Goal: Information Seeking & Learning: Learn about a topic

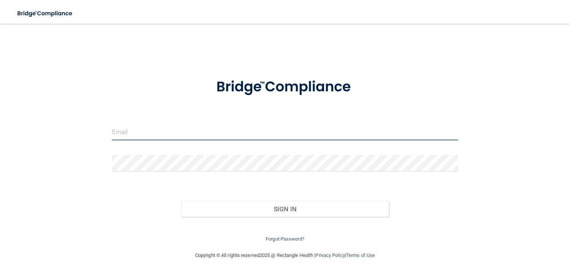
click at [139, 131] on input "email" at bounding box center [285, 132] width 346 height 17
type input "[EMAIL_ADDRESS][DOMAIN_NAME]"
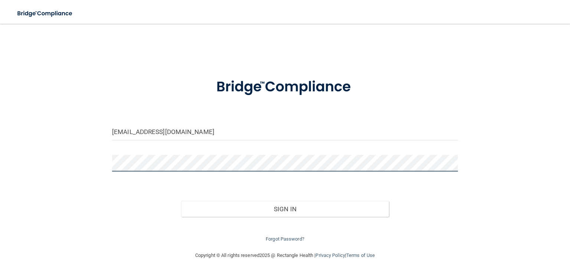
click at [181, 201] on button "Sign In" at bounding box center [284, 209] width 207 height 16
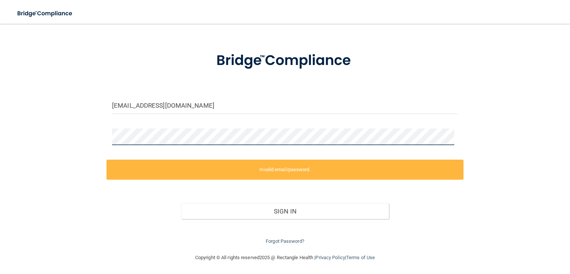
scroll to position [27, 0]
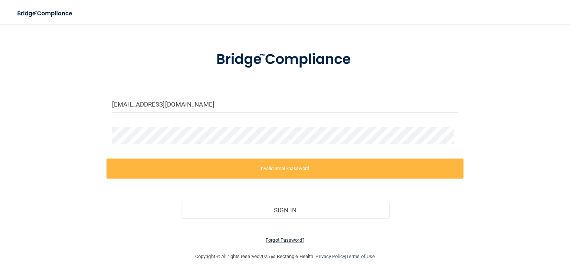
click at [270, 240] on link "Forgot Password?" at bounding box center [285, 240] width 39 height 6
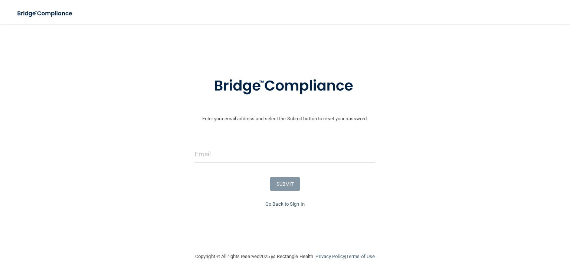
click at [237, 164] on div at bounding box center [284, 157] width 191 height 22
click at [229, 155] on input "email" at bounding box center [285, 154] width 180 height 17
type input "[EMAIL_ADDRESS][DOMAIN_NAME]"
click at [282, 184] on button "SUBMIT" at bounding box center [285, 184] width 30 height 14
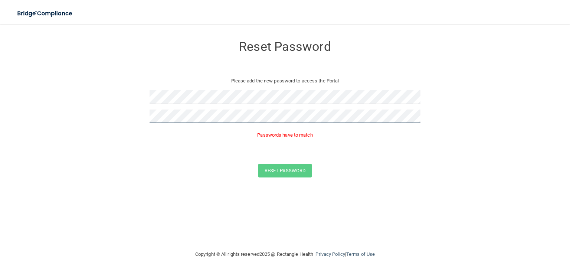
click at [59, 117] on form "Reset Password Please add the new password to access the Portal Passwords have …" at bounding box center [285, 108] width 540 height 155
click at [99, 115] on form "Reset Password Please add the new password to access the Portal Passwords have …" at bounding box center [285, 108] width 540 height 155
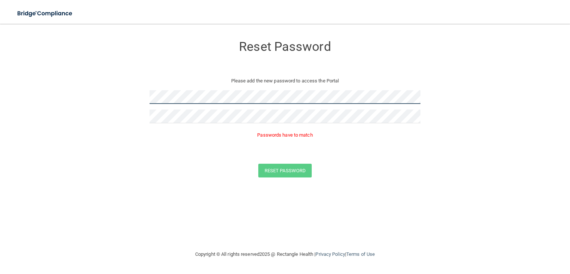
click at [79, 108] on form "Reset Password Please add the new password to access the Portal Passwords have …" at bounding box center [285, 108] width 540 height 155
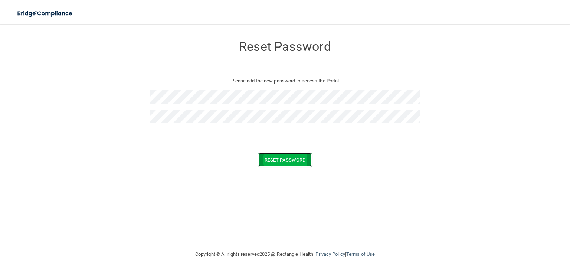
click at [303, 159] on button "Reset Password" at bounding box center [284, 160] width 53 height 14
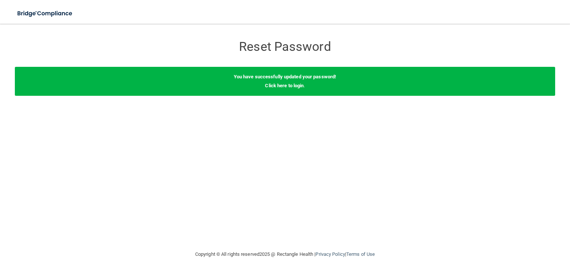
click at [289, 88] on div "You have successfully updated your password! Click here to login ." at bounding box center [285, 81] width 540 height 29
click at [291, 85] on link "Click here to login" at bounding box center [284, 86] width 39 height 6
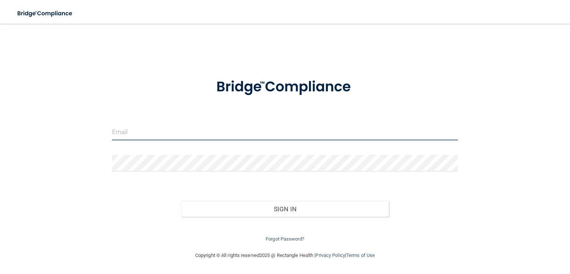
click at [115, 139] on input "email" at bounding box center [285, 132] width 346 height 17
type input "[EMAIL_ADDRESS][DOMAIN_NAME]"
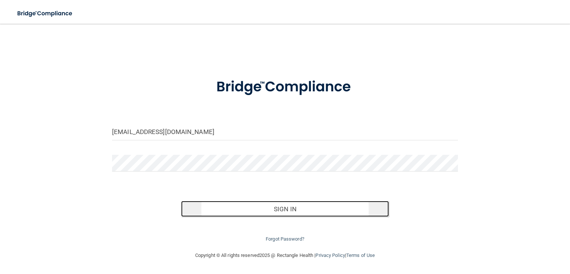
click at [299, 208] on button "Sign In" at bounding box center [284, 209] width 207 height 16
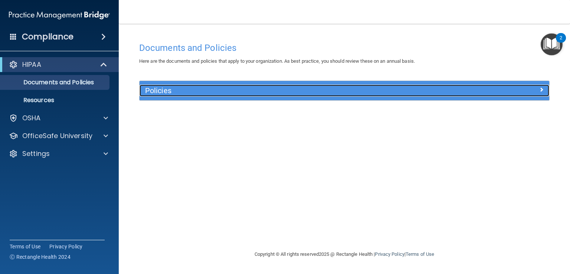
click at [247, 89] on h5 "Policies" at bounding box center [293, 90] width 296 height 8
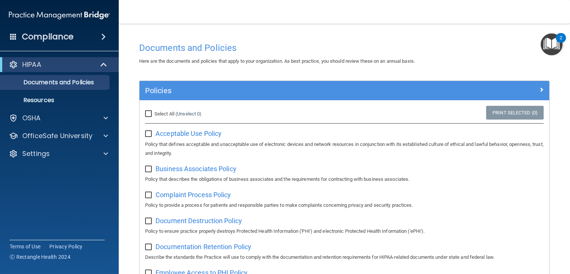
click at [145, 109] on label "Select All (Unselect 0) Unselect All" at bounding box center [173, 113] width 56 height 9
click at [149, 112] on input "Select All (Unselect 0) Unselect All" at bounding box center [149, 114] width 9 height 6
checkbox input "true"
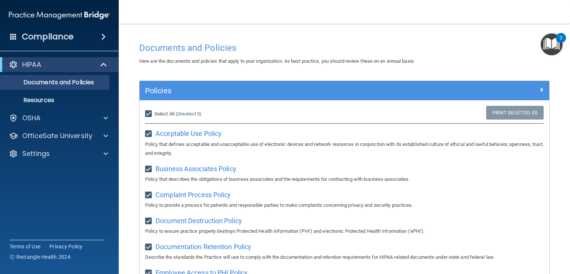
checkbox input "true"
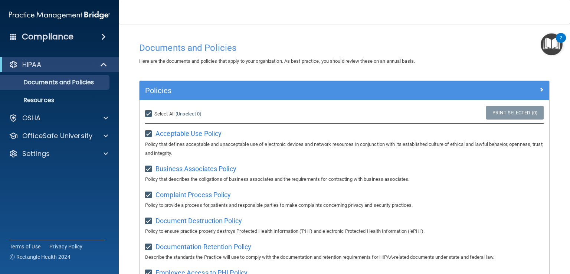
checkbox input "true"
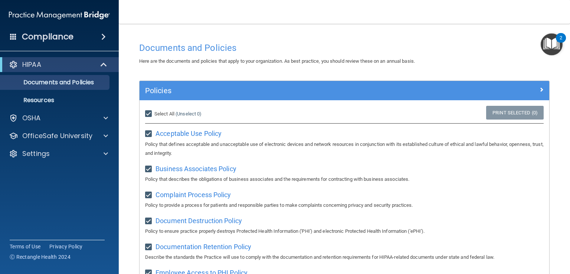
checkbox input "true"
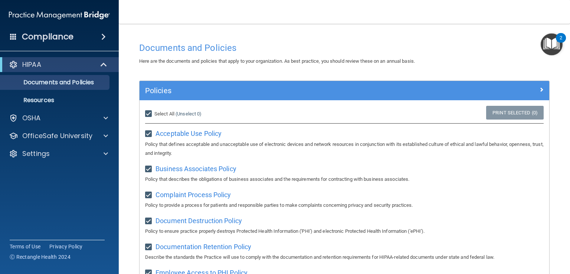
checkbox input "true"
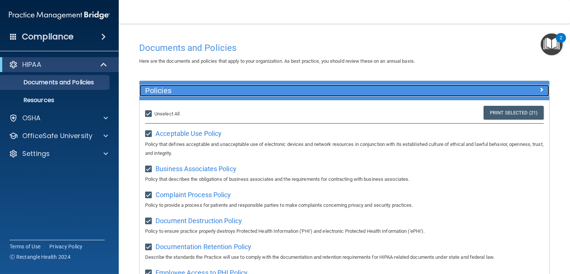
click at [532, 86] on div at bounding box center [498, 89] width 102 height 9
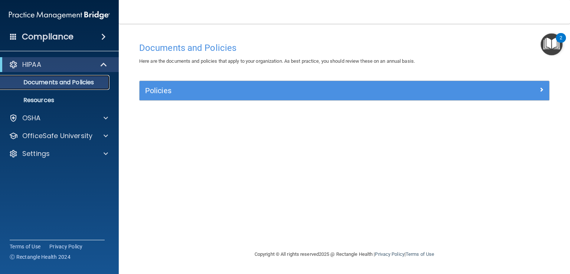
click at [57, 83] on p "Documents and Policies" at bounding box center [55, 82] width 101 height 7
click at [59, 105] on link "Resources" at bounding box center [51, 100] width 117 height 15
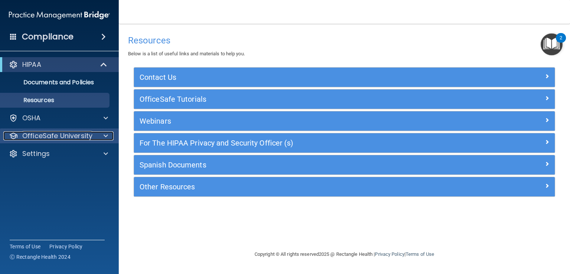
click at [96, 138] on div at bounding box center [104, 135] width 19 height 9
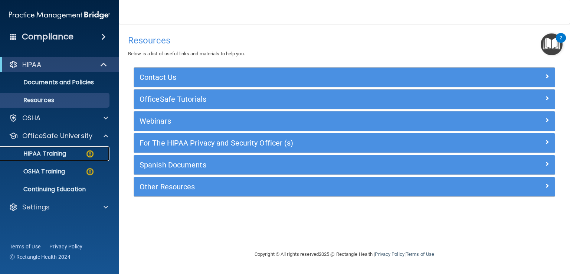
click at [67, 154] on div "HIPAA Training" at bounding box center [55, 153] width 101 height 7
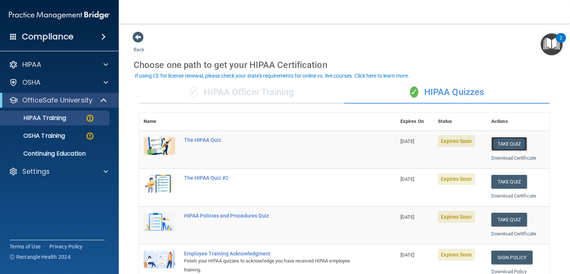
click at [506, 144] on button "Take Quiz" at bounding box center [509, 144] width 36 height 14
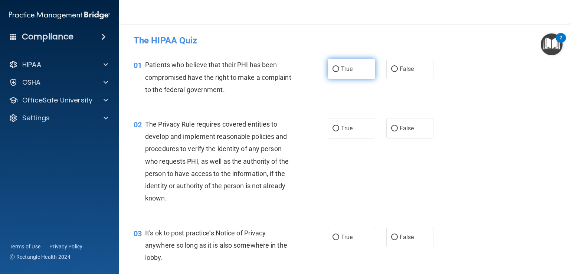
click at [354, 71] on label "True" at bounding box center [351, 69] width 47 height 20
click at [339, 71] on input "True" at bounding box center [335, 69] width 7 height 6
radio input "true"
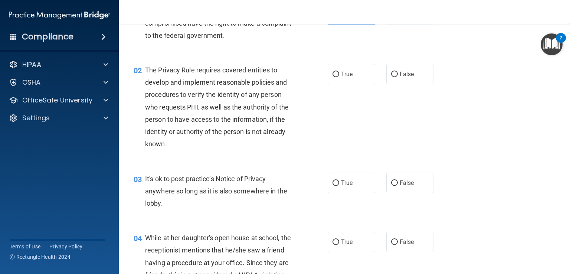
scroll to position [74, 0]
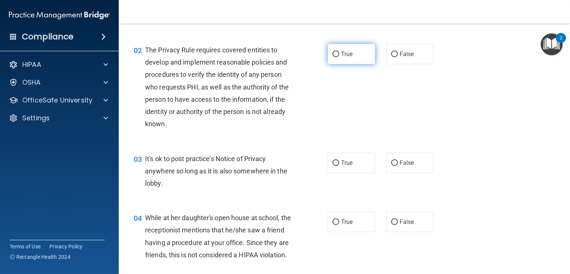
click at [335, 54] on input "True" at bounding box center [335, 55] width 7 height 6
radio input "true"
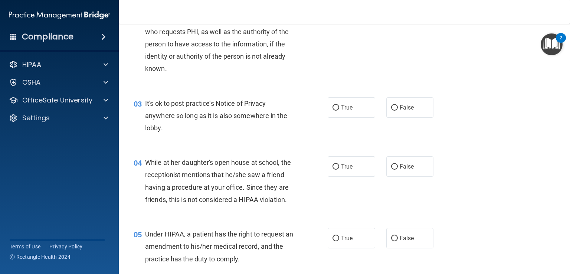
scroll to position [148, 0]
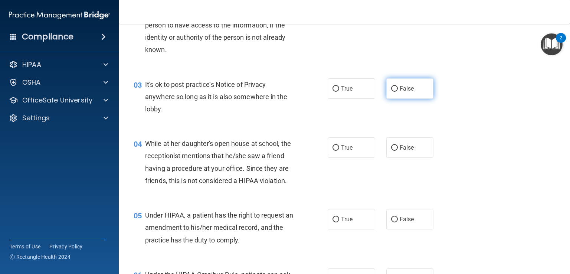
click at [392, 84] on label "False" at bounding box center [409, 88] width 47 height 20
click at [392, 86] on input "False" at bounding box center [394, 89] width 7 height 6
radio input "true"
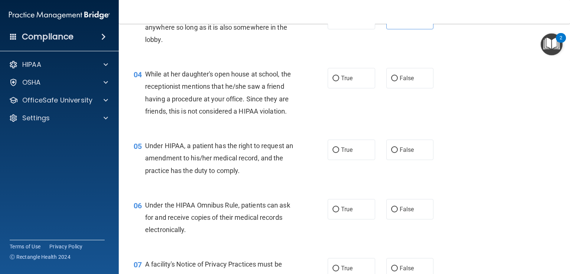
scroll to position [223, 0]
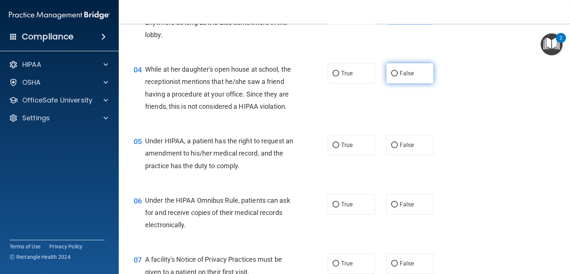
click at [402, 75] on span "False" at bounding box center [406, 73] width 14 height 7
click at [398, 75] on input "False" at bounding box center [394, 74] width 7 height 6
radio input "true"
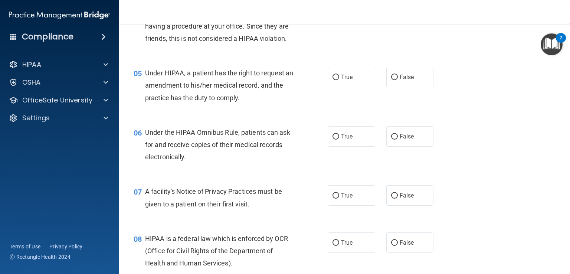
scroll to position [297, 0]
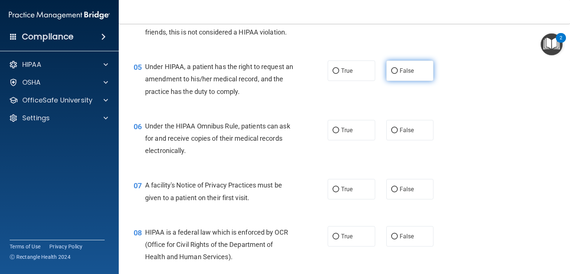
click at [401, 74] on span "False" at bounding box center [406, 70] width 14 height 7
click at [398, 74] on input "False" at bounding box center [394, 71] width 7 height 6
radio input "true"
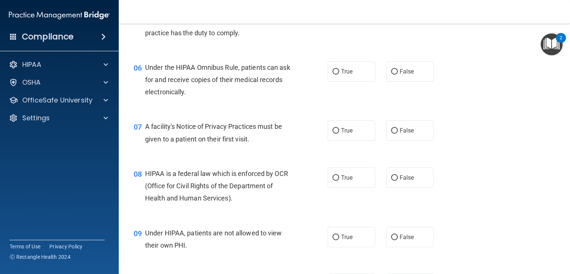
scroll to position [371, 0]
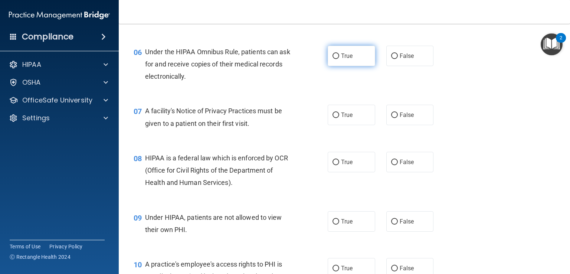
click at [341, 59] on span "True" at bounding box center [346, 55] width 11 height 7
click at [338, 59] on input "True" at bounding box center [335, 56] width 7 height 6
radio input "true"
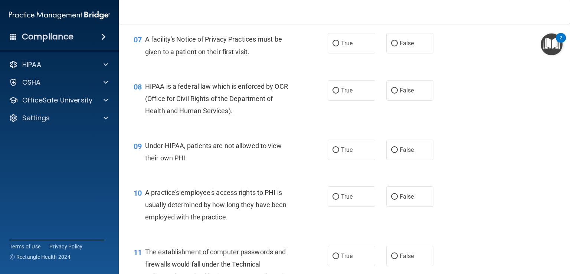
scroll to position [445, 0]
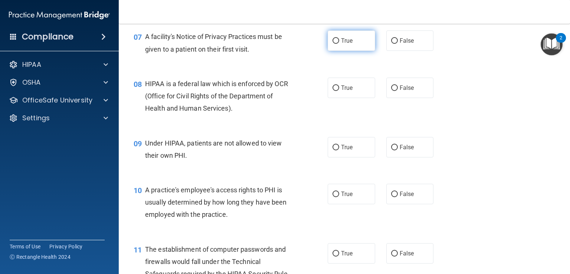
click at [341, 44] on span "True" at bounding box center [346, 40] width 11 height 7
click at [339, 44] on input "True" at bounding box center [335, 41] width 7 height 6
radio input "true"
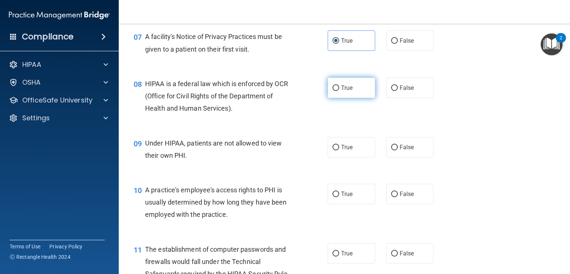
click at [352, 95] on label "True" at bounding box center [351, 88] width 47 height 20
click at [339, 91] on input "True" at bounding box center [335, 88] width 7 height 6
radio input "true"
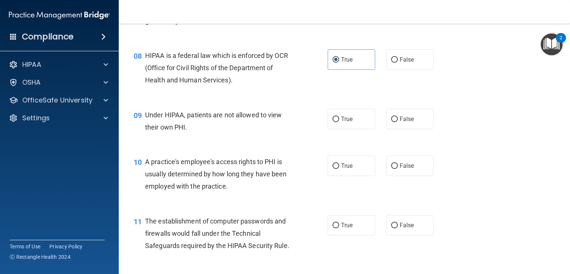
scroll to position [482, 0]
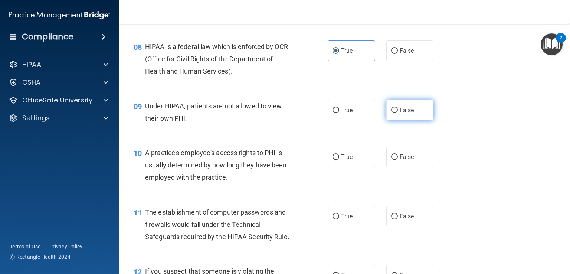
click at [399, 114] on span "False" at bounding box center [406, 109] width 14 height 7
click at [397, 113] on input "False" at bounding box center [394, 111] width 7 height 6
radio input "true"
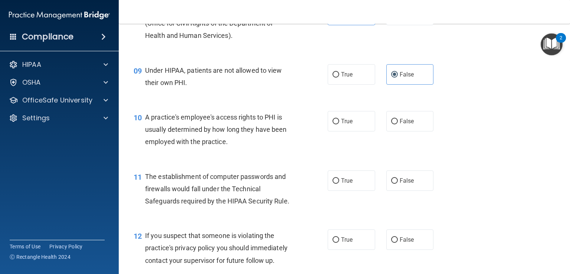
scroll to position [556, 0]
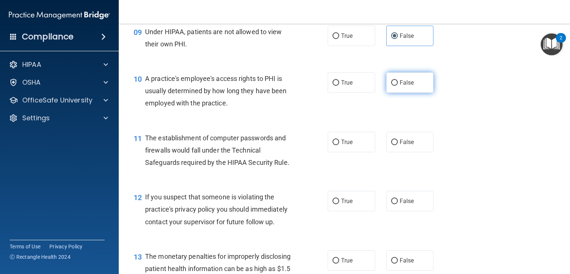
click at [404, 86] on span "False" at bounding box center [406, 82] width 14 height 7
click at [398, 86] on input "False" at bounding box center [394, 83] width 7 height 6
radio input "true"
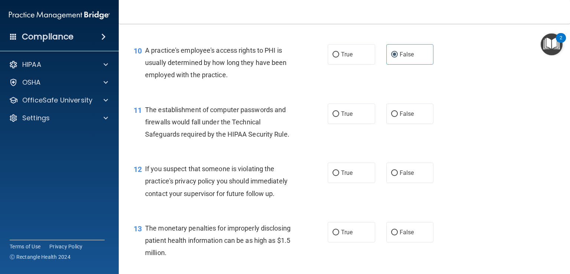
scroll to position [631, 0]
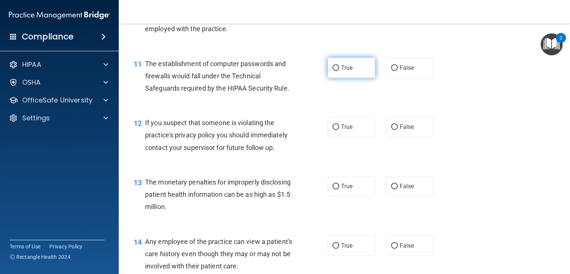
click at [353, 78] on label "True" at bounding box center [351, 67] width 47 height 20
click at [339, 71] on input "True" at bounding box center [335, 68] width 7 height 6
radio input "true"
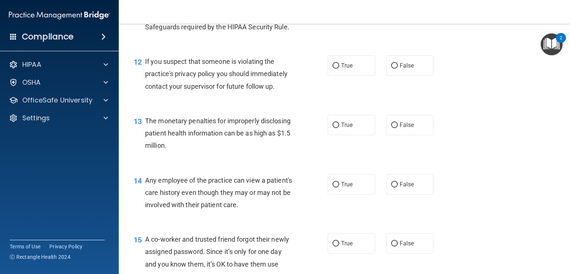
scroll to position [705, 0]
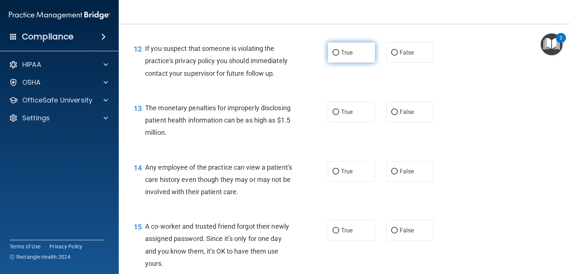
click at [332, 56] on input "True" at bounding box center [335, 53] width 7 height 6
radio input "true"
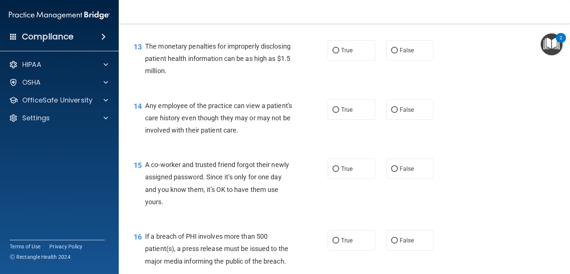
scroll to position [779, 0]
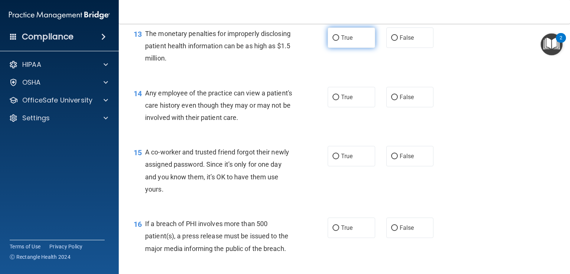
click at [332, 41] on input "True" at bounding box center [335, 38] width 7 height 6
radio input "true"
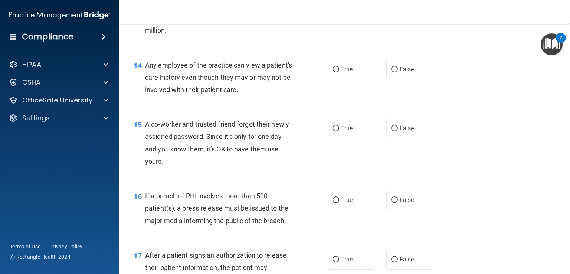
scroll to position [816, 0]
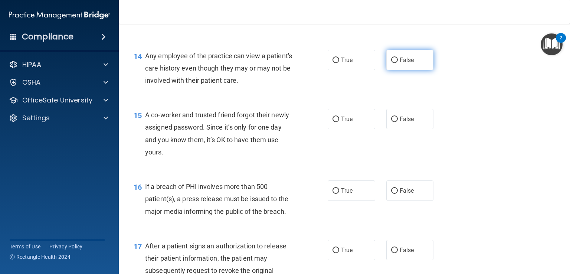
click at [395, 70] on label "False" at bounding box center [409, 60] width 47 height 20
click at [395, 63] on input "False" at bounding box center [394, 60] width 7 height 6
radio input "true"
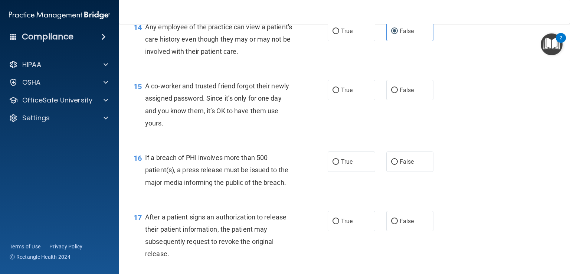
scroll to position [890, 0]
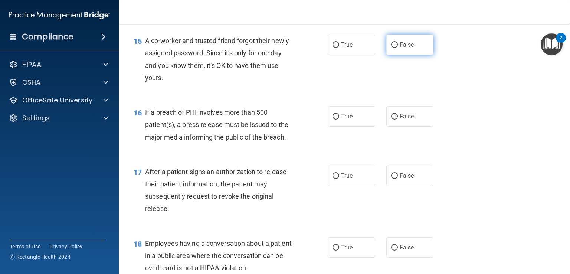
click at [397, 55] on label "False" at bounding box center [409, 44] width 47 height 20
click at [397, 48] on input "False" at bounding box center [394, 45] width 7 height 6
radio input "true"
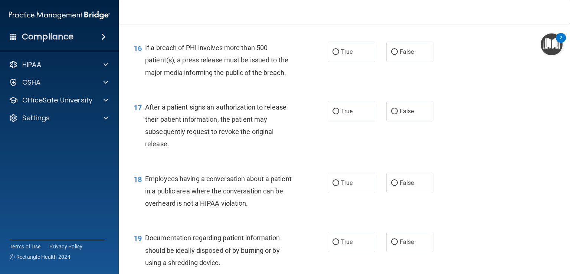
scroll to position [964, 0]
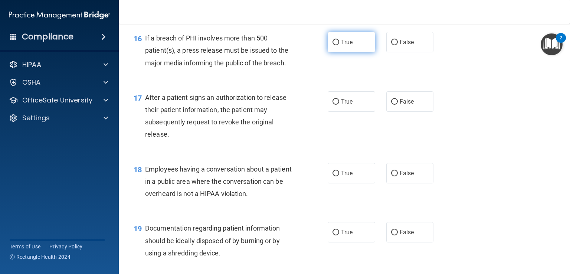
click at [347, 46] on span "True" at bounding box center [346, 42] width 11 height 7
click at [339, 45] on input "True" at bounding box center [335, 43] width 7 height 6
radio input "true"
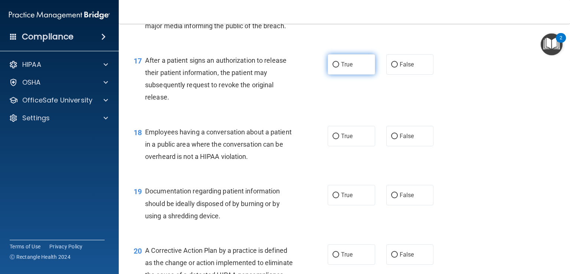
click at [341, 68] on span "True" at bounding box center [346, 64] width 11 height 7
click at [338, 68] on input "True" at bounding box center [335, 65] width 7 height 6
radio input "true"
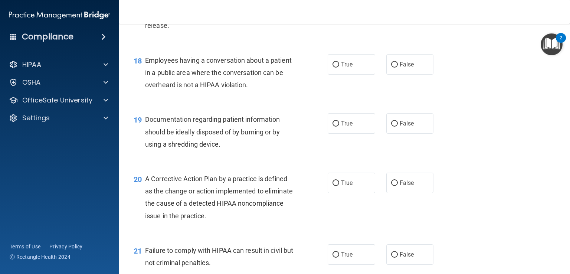
scroll to position [1076, 0]
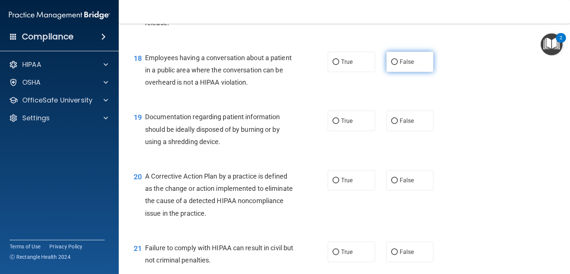
click at [401, 70] on label "False" at bounding box center [409, 62] width 47 height 20
click at [398, 65] on input "False" at bounding box center [394, 62] width 7 height 6
radio input "true"
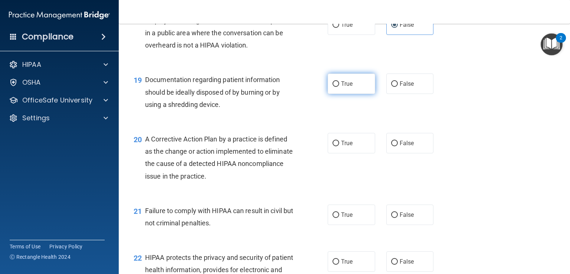
click at [352, 94] on label "True" at bounding box center [351, 83] width 47 height 20
click at [339, 87] on input "True" at bounding box center [335, 84] width 7 height 6
radio input "true"
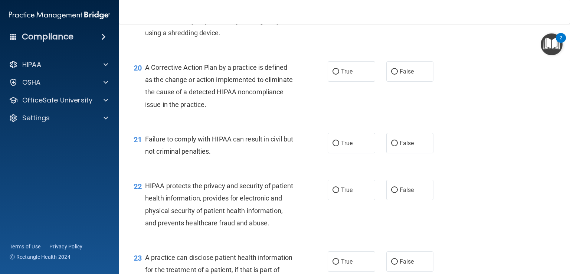
scroll to position [1187, 0]
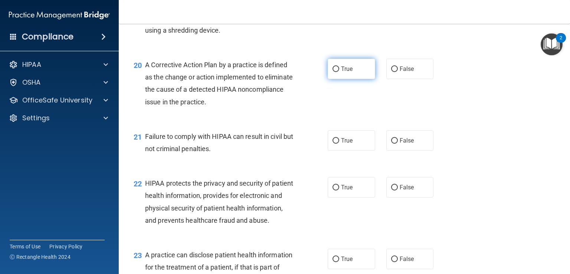
click at [353, 79] on label "True" at bounding box center [351, 69] width 47 height 20
click at [339, 72] on input "True" at bounding box center [335, 69] width 7 height 6
radio input "true"
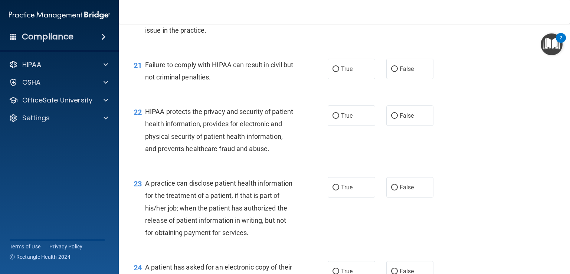
scroll to position [1261, 0]
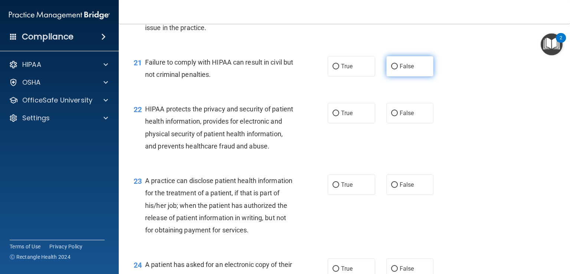
click at [391, 69] on input "False" at bounding box center [394, 67] width 7 height 6
radio input "true"
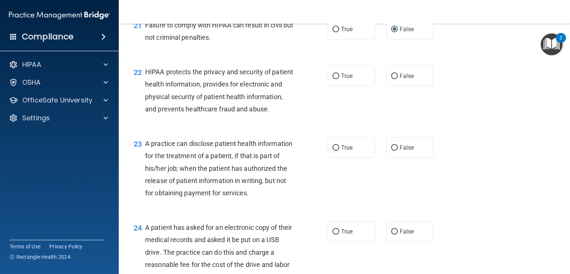
scroll to position [1335, 0]
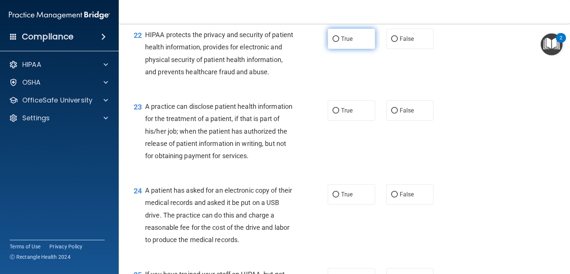
click at [355, 49] on label "True" at bounding box center [351, 39] width 47 height 20
click at [339, 42] on input "True" at bounding box center [335, 39] width 7 height 6
radio input "true"
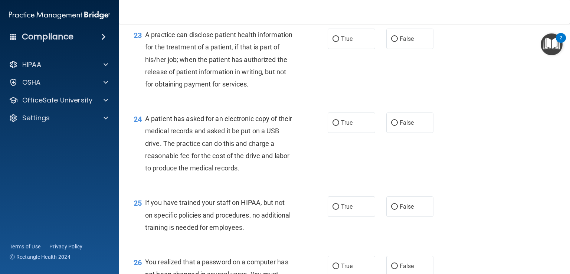
scroll to position [1410, 0]
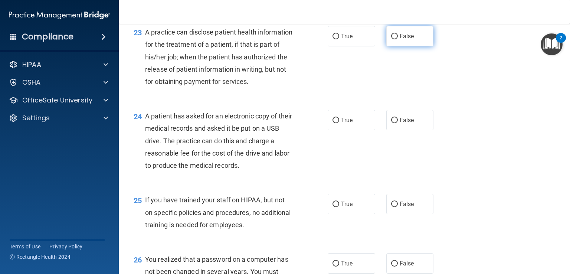
click at [413, 46] on label "False" at bounding box center [409, 36] width 47 height 20
click at [398, 39] on input "False" at bounding box center [394, 37] width 7 height 6
radio input "true"
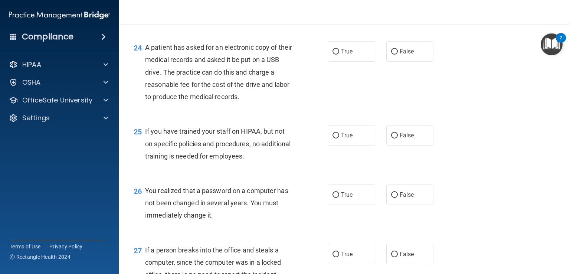
scroll to position [1484, 0]
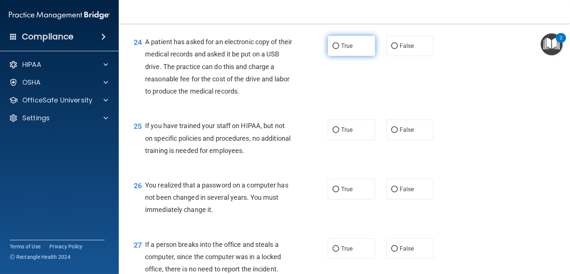
click at [353, 56] on label "True" at bounding box center [351, 46] width 47 height 20
click at [339, 49] on input "True" at bounding box center [335, 46] width 7 height 6
radio input "true"
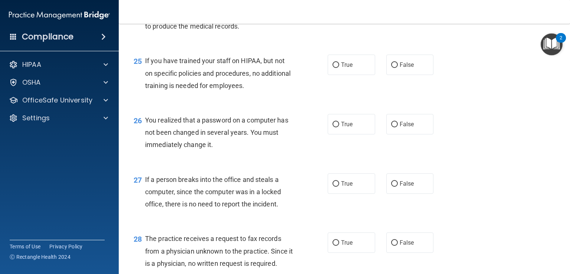
scroll to position [1558, 0]
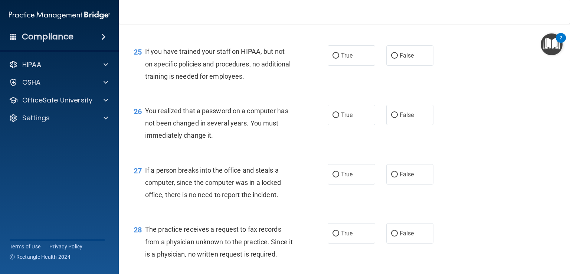
drag, startPoint x: 402, startPoint y: 97, endPoint x: 376, endPoint y: 101, distance: 26.3
click at [402, 66] on label "False" at bounding box center [409, 55] width 47 height 20
click at [398, 59] on input "False" at bounding box center [394, 56] width 7 height 6
radio input "true"
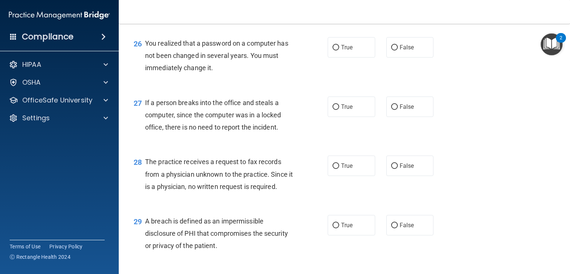
scroll to position [1632, 0]
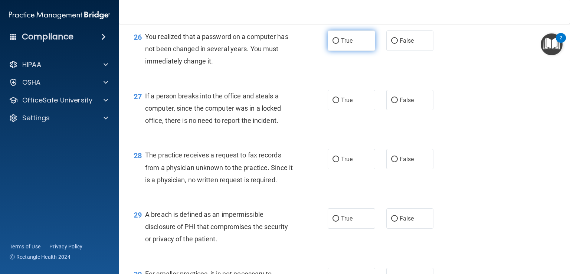
click at [344, 51] on label "True" at bounding box center [351, 40] width 47 height 20
click at [339, 44] on input "True" at bounding box center [335, 41] width 7 height 6
radio input "true"
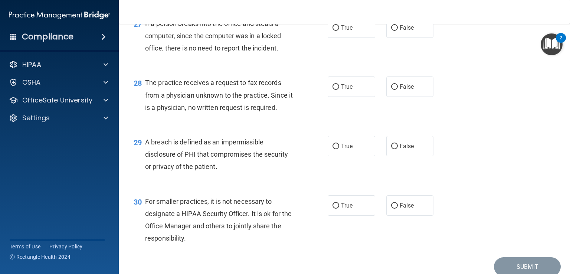
scroll to position [1706, 0]
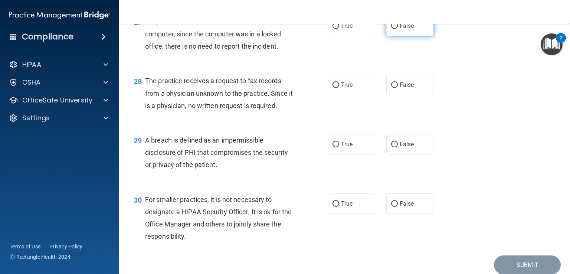
click at [411, 36] on label "False" at bounding box center [409, 26] width 47 height 20
click at [398, 29] on input "False" at bounding box center [394, 26] width 7 height 6
radio input "true"
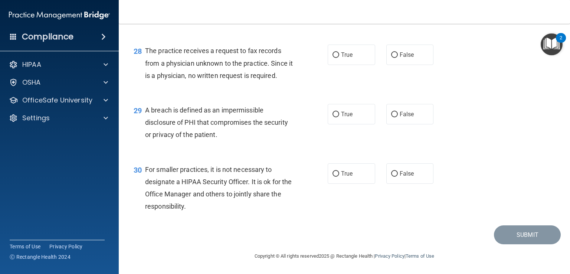
scroll to position [1773, 0]
click at [338, 61] on label "True" at bounding box center [351, 55] width 47 height 20
click at [338, 58] on input "True" at bounding box center [335, 55] width 7 height 6
radio input "true"
click at [358, 115] on label "True" at bounding box center [351, 114] width 47 height 20
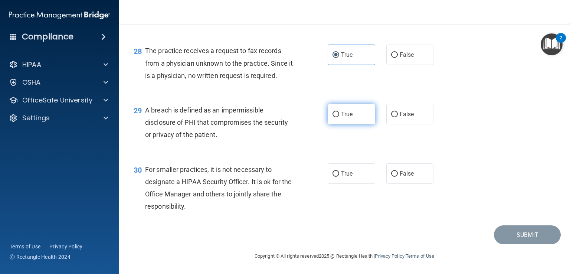
click at [339, 115] on input "True" at bounding box center [335, 115] width 7 height 6
radio input "true"
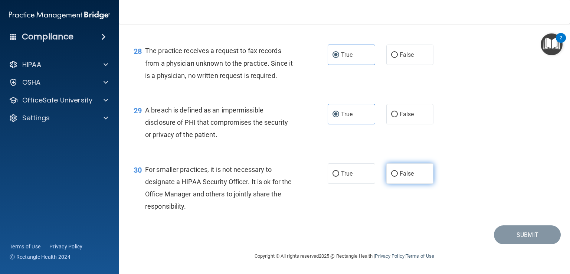
click at [399, 173] on span "False" at bounding box center [406, 173] width 14 height 7
click at [396, 173] on input "False" at bounding box center [394, 174] width 7 height 6
radio input "true"
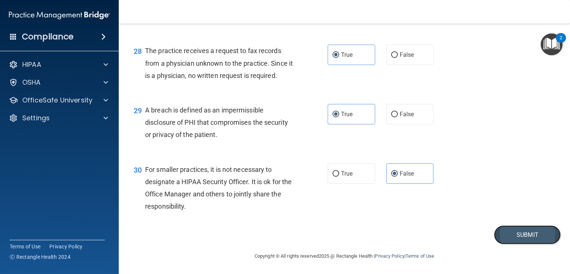
click at [514, 236] on button "Submit" at bounding box center [527, 234] width 67 height 19
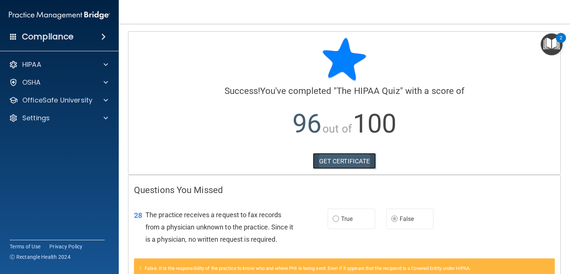
click at [335, 161] on link "GET CERTIFICATE" at bounding box center [344, 161] width 63 height 16
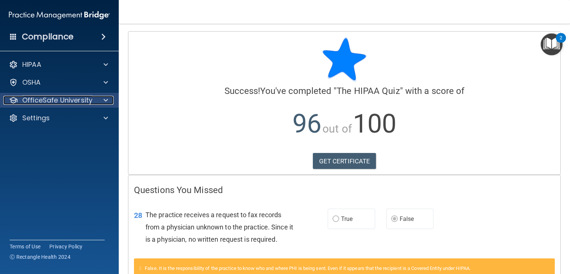
click at [106, 102] on span at bounding box center [105, 100] width 4 height 9
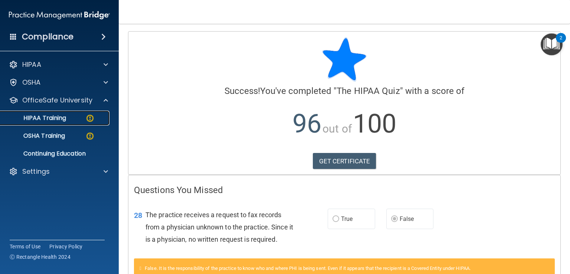
click at [63, 118] on p "HIPAA Training" at bounding box center [35, 117] width 61 height 7
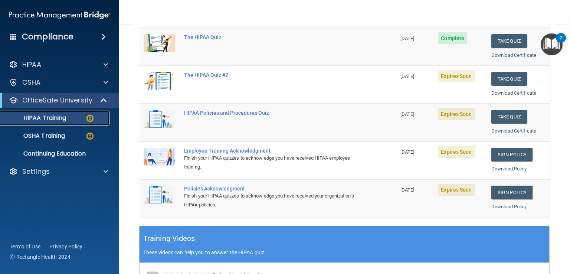
scroll to position [98, 0]
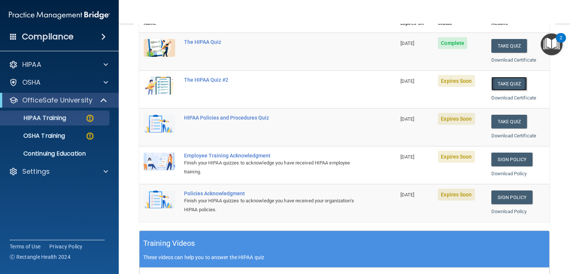
click at [499, 81] on button "Take Quiz" at bounding box center [509, 84] width 36 height 14
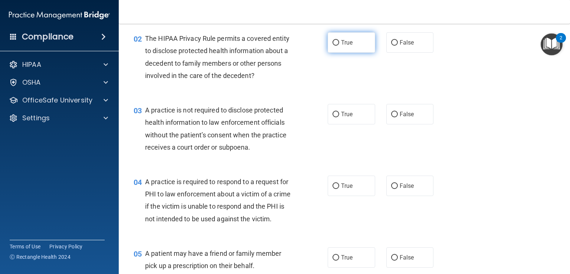
drag, startPoint x: 356, startPoint y: 46, endPoint x: 349, endPoint y: 52, distance: 9.5
click at [356, 46] on label "True" at bounding box center [351, 42] width 47 height 20
click at [339, 46] on input "True" at bounding box center [335, 43] width 7 height 6
radio input "true"
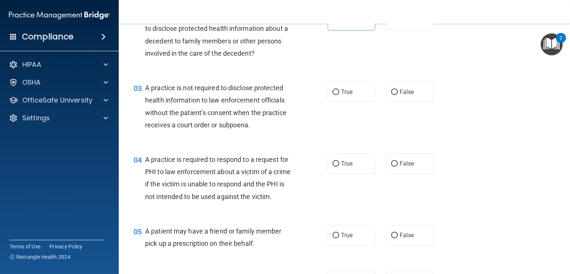
scroll to position [135, 0]
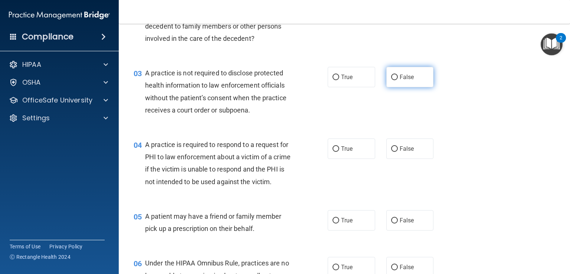
click at [420, 80] on label "False" at bounding box center [409, 77] width 47 height 20
click at [398, 80] on input "False" at bounding box center [394, 78] width 7 height 6
radio input "true"
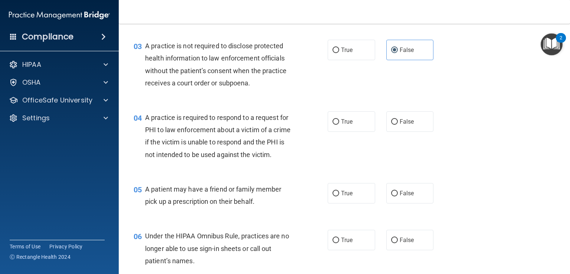
scroll to position [209, 0]
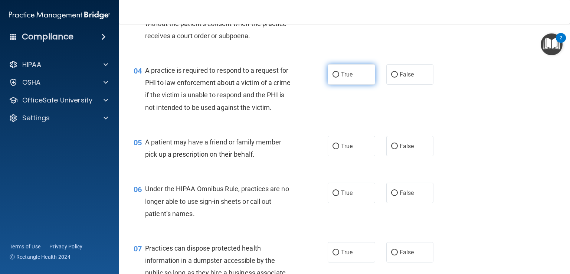
click at [359, 76] on label "True" at bounding box center [351, 74] width 47 height 20
click at [339, 76] on input "True" at bounding box center [335, 75] width 7 height 6
radio input "true"
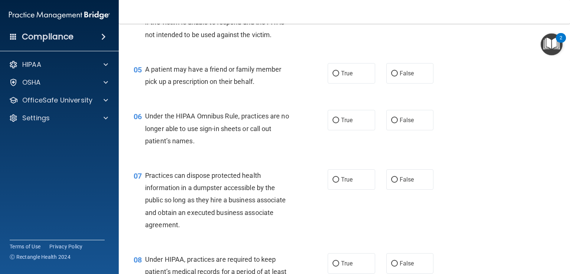
scroll to position [283, 0]
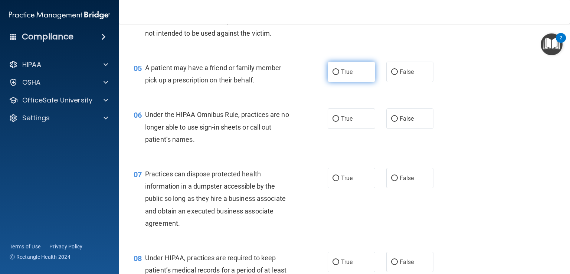
click at [358, 82] on label "True" at bounding box center [351, 72] width 47 height 20
click at [339, 75] on input "True" at bounding box center [335, 72] width 7 height 6
radio input "true"
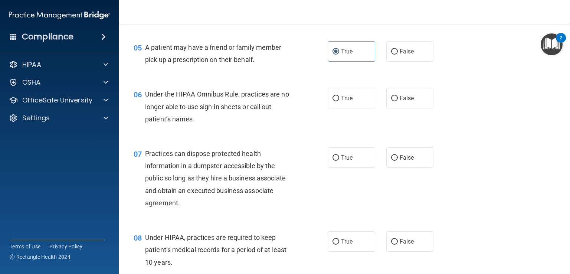
scroll to position [320, 0]
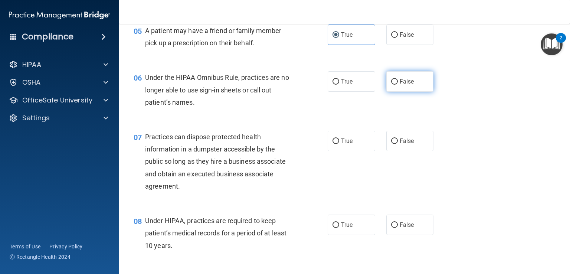
click at [399, 92] on label "False" at bounding box center [409, 81] width 47 height 20
click at [398, 85] on input "False" at bounding box center [394, 82] width 7 height 6
radio input "true"
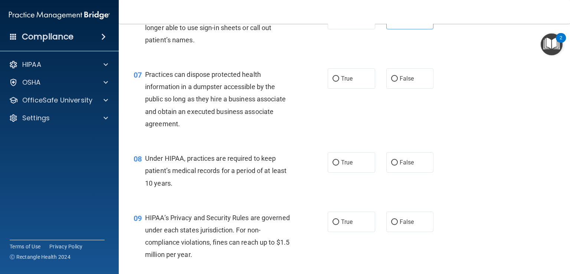
scroll to position [395, 0]
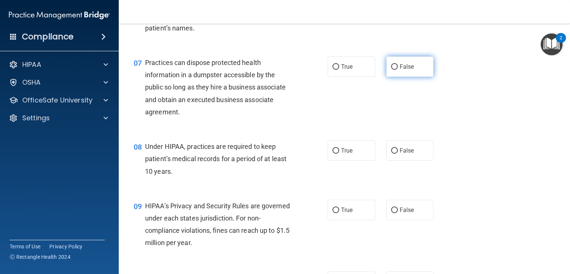
click at [391, 70] on input "False" at bounding box center [394, 67] width 7 height 6
radio input "true"
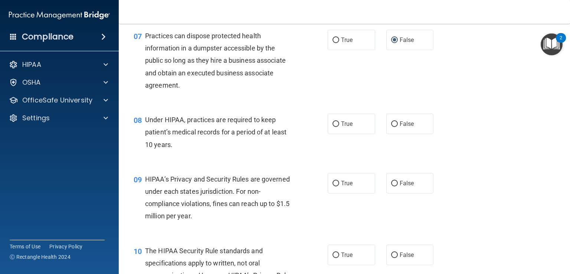
scroll to position [432, 0]
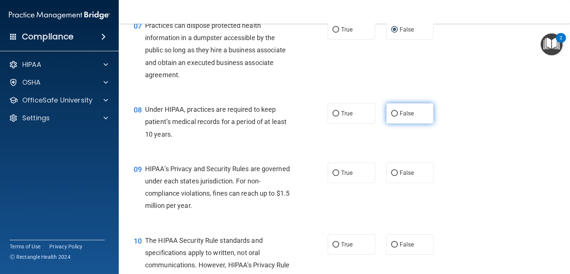
click at [399, 117] on span "False" at bounding box center [406, 113] width 14 height 7
click at [396, 116] on input "False" at bounding box center [394, 114] width 7 height 6
radio input "true"
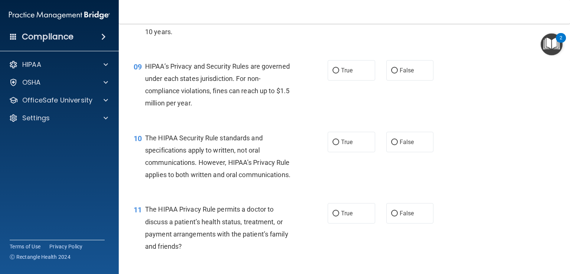
scroll to position [506, 0]
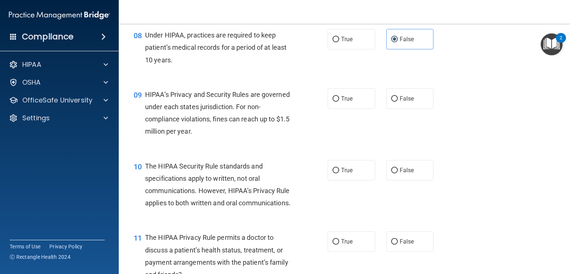
drag, startPoint x: 346, startPoint y: 116, endPoint x: 332, endPoint y: 123, distance: 15.8
click at [345, 109] on label "True" at bounding box center [351, 98] width 47 height 20
click at [339, 102] on input "True" at bounding box center [335, 99] width 7 height 6
radio input "true"
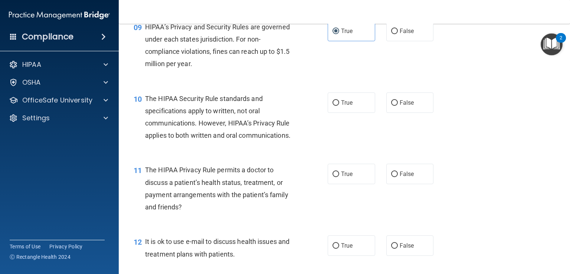
scroll to position [580, 0]
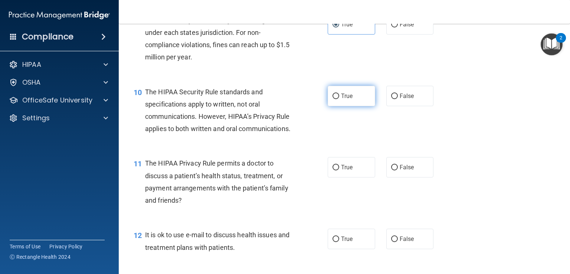
click at [363, 106] on label "True" at bounding box center [351, 96] width 47 height 20
click at [339, 99] on input "True" at bounding box center [335, 96] width 7 height 6
radio input "true"
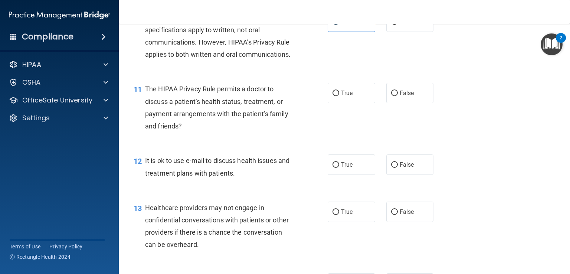
scroll to position [691, 0]
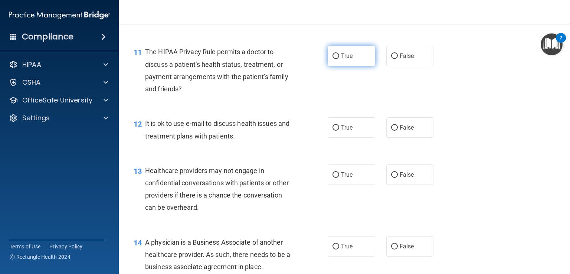
drag, startPoint x: 344, startPoint y: 82, endPoint x: 341, endPoint y: 82, distance: 3.8
click at [345, 59] on span "True" at bounding box center [346, 55] width 11 height 7
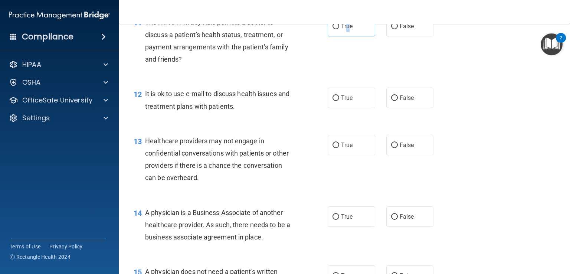
scroll to position [766, 0]
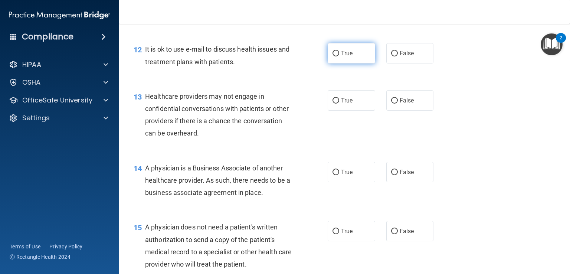
click at [332, 56] on input "True" at bounding box center [335, 54] width 7 height 6
radio input "true"
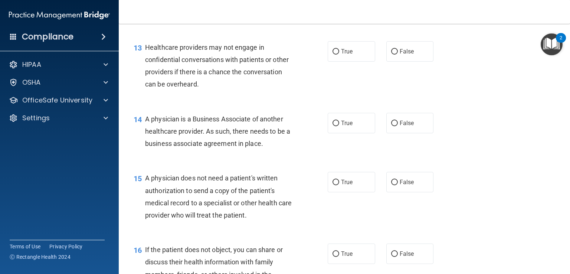
scroll to position [840, 0]
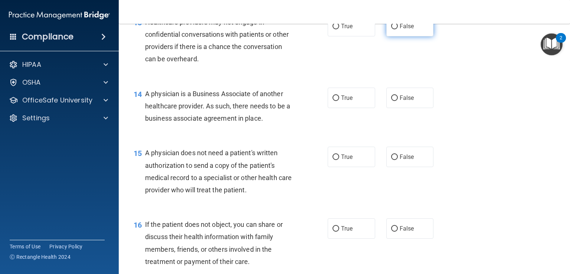
click at [404, 30] on span "False" at bounding box center [406, 26] width 14 height 7
click at [398, 29] on input "False" at bounding box center [394, 27] width 7 height 6
radio input "true"
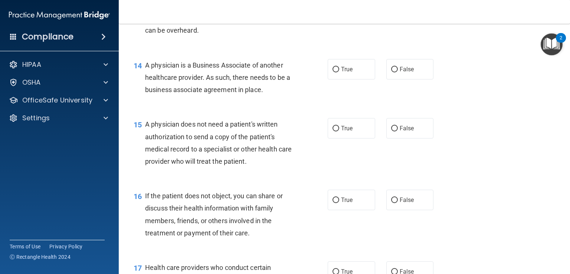
scroll to position [877, 0]
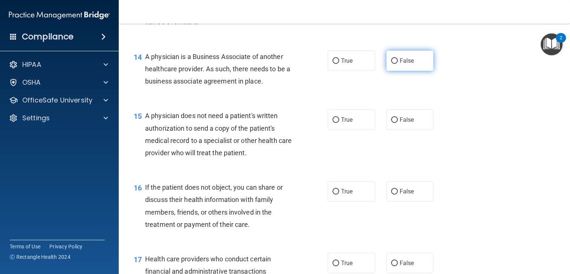
click at [395, 71] on label "False" at bounding box center [409, 60] width 47 height 20
click at [395, 64] on input "False" at bounding box center [394, 61] width 7 height 6
radio input "true"
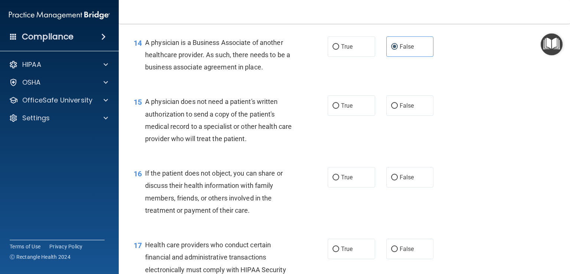
scroll to position [914, 0]
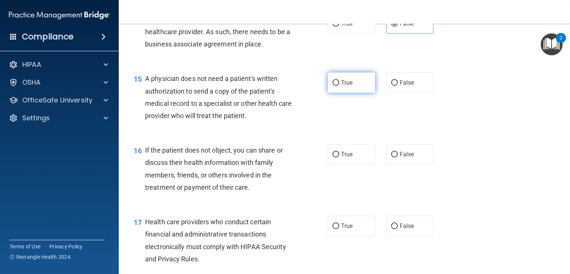
drag, startPoint x: 349, startPoint y: 110, endPoint x: 344, endPoint y: 108, distance: 5.6
click at [347, 86] on span "True" at bounding box center [346, 82] width 11 height 7
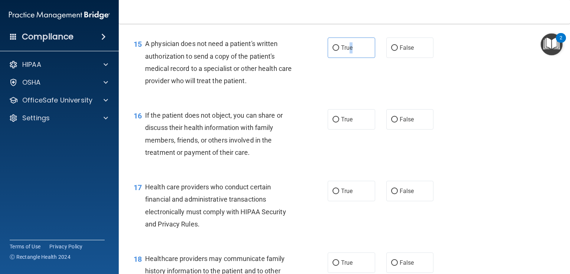
scroll to position [988, 0]
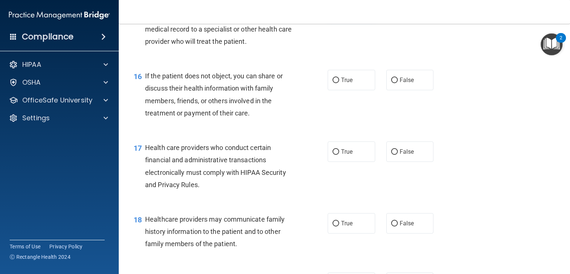
click at [332, 11] on input "True" at bounding box center [335, 9] width 7 height 6
radio input "true"
click at [332, 83] on input "True" at bounding box center [335, 81] width 7 height 6
radio input "true"
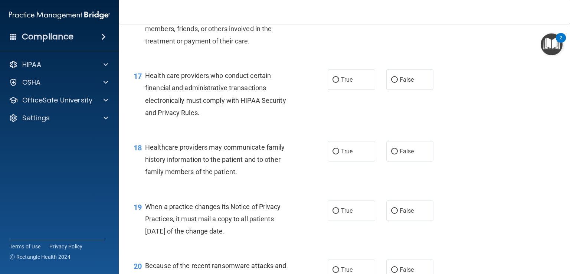
scroll to position [1062, 0]
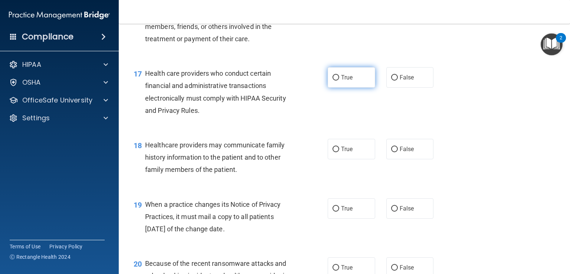
click at [332, 80] on input "True" at bounding box center [335, 78] width 7 height 6
radio input "true"
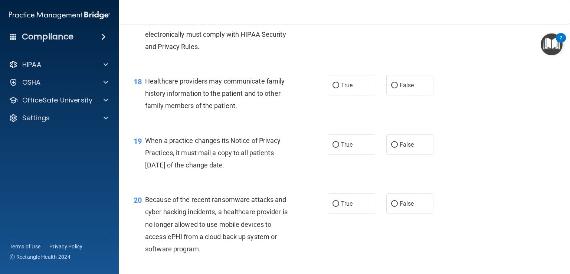
scroll to position [1137, 0]
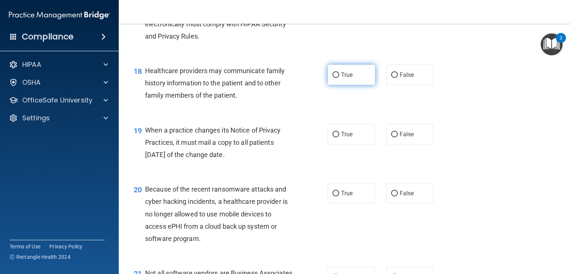
click at [334, 78] on input "True" at bounding box center [335, 75] width 7 height 6
radio input "true"
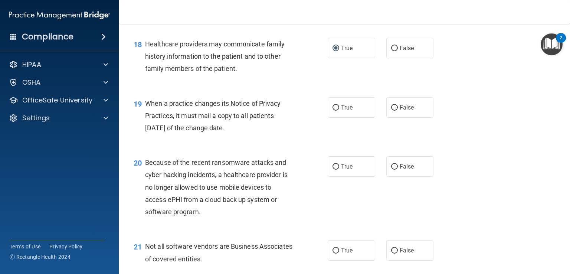
scroll to position [1174, 0]
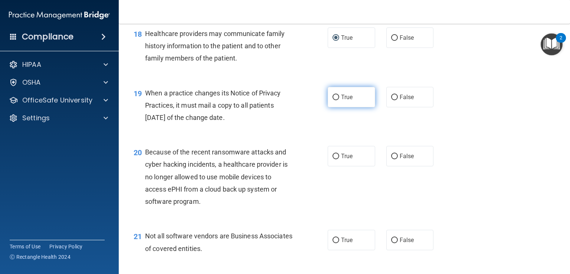
click at [332, 100] on input "True" at bounding box center [335, 98] width 7 height 6
radio input "true"
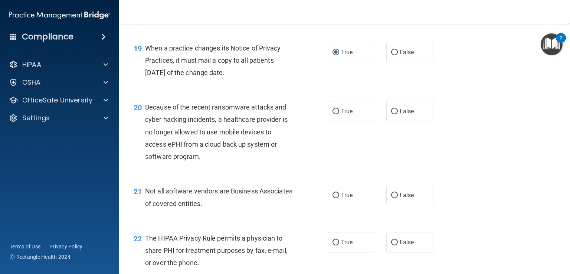
scroll to position [1248, 0]
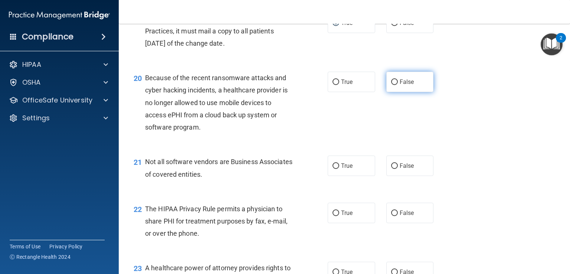
click at [391, 85] on input "False" at bounding box center [394, 82] width 7 height 6
radio input "true"
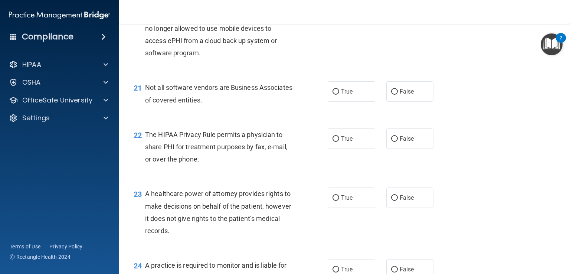
scroll to position [1359, 0]
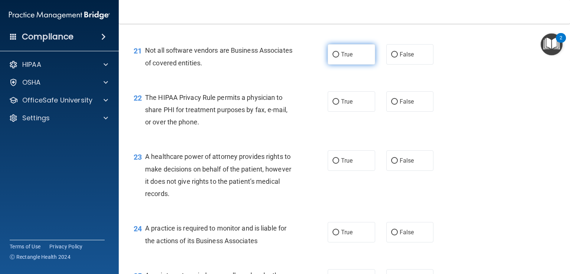
click at [341, 58] on span "True" at bounding box center [346, 54] width 11 height 7
click at [339, 57] on input "True" at bounding box center [335, 55] width 7 height 6
radio input "true"
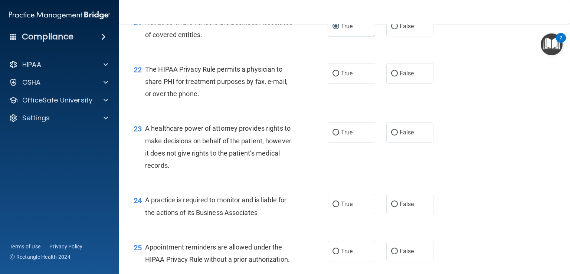
scroll to position [1396, 0]
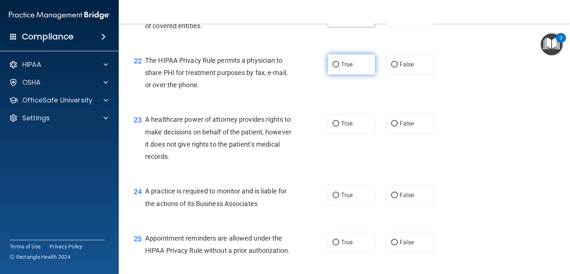
click at [341, 68] on span "True" at bounding box center [346, 64] width 11 height 7
click at [339, 68] on input "True" at bounding box center [335, 65] width 7 height 6
radio input "true"
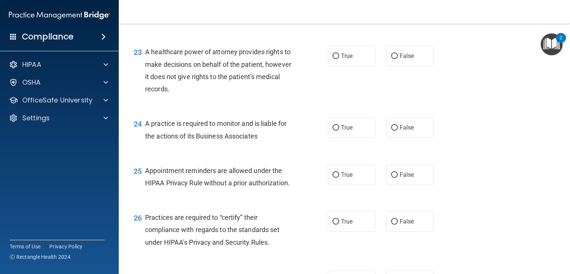
scroll to position [1470, 0]
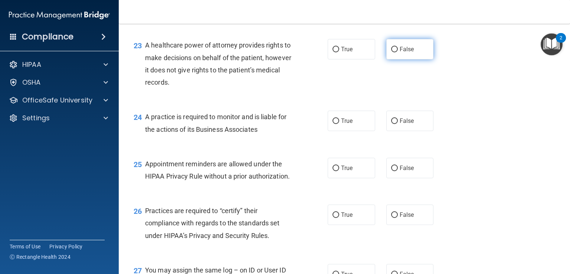
click at [393, 52] on input "False" at bounding box center [394, 50] width 7 height 6
radio input "true"
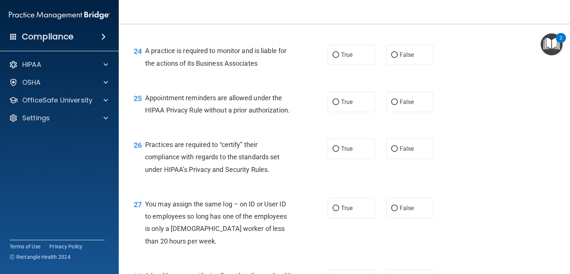
scroll to position [1545, 0]
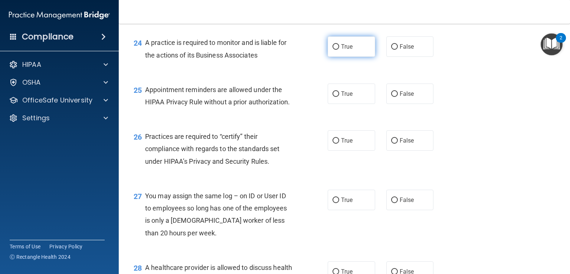
click at [334, 50] on input "True" at bounding box center [335, 47] width 7 height 6
radio input "true"
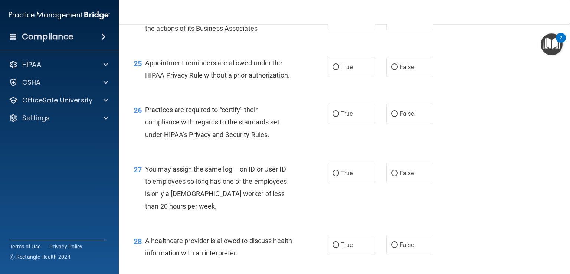
scroll to position [1582, 0]
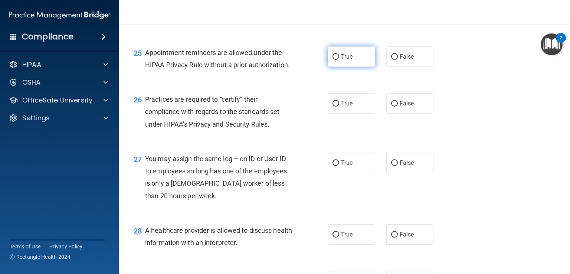
click at [341, 67] on label "True" at bounding box center [351, 56] width 47 height 20
click at [339, 60] on input "True" at bounding box center [335, 57] width 7 height 6
radio input "true"
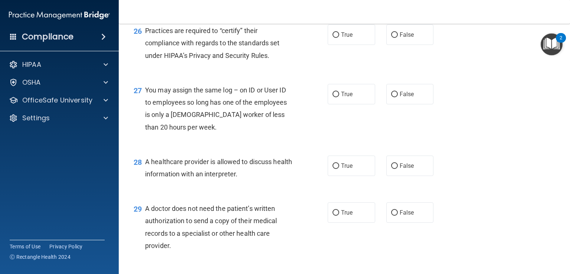
scroll to position [1656, 0]
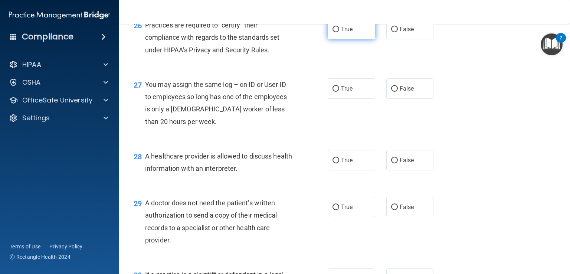
click at [356, 39] on label "True" at bounding box center [351, 29] width 47 height 20
click at [339, 32] on input "True" at bounding box center [335, 30] width 7 height 6
radio input "true"
drag, startPoint x: 399, startPoint y: 112, endPoint x: 348, endPoint y: 119, distance: 51.4
click at [399, 92] on span "False" at bounding box center [406, 88] width 14 height 7
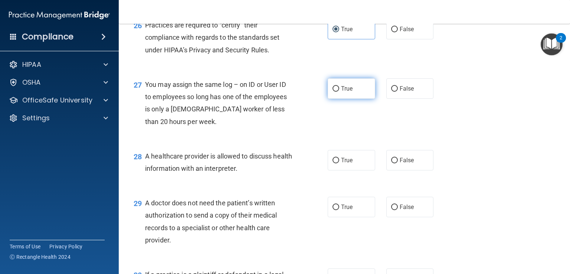
click at [398, 92] on input "False" at bounding box center [394, 89] width 7 height 6
radio input "true"
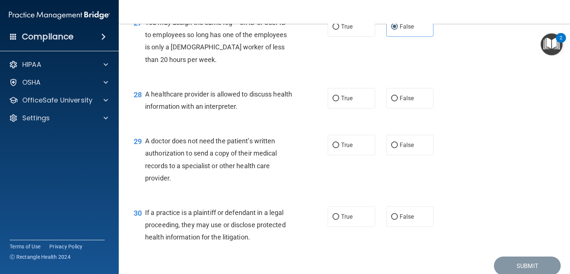
scroll to position [1730, 0]
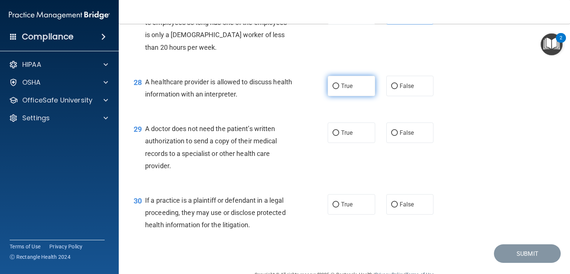
click at [341, 89] on span "True" at bounding box center [346, 85] width 11 height 7
click at [339, 89] on input "True" at bounding box center [335, 86] width 7 height 6
radio input "true"
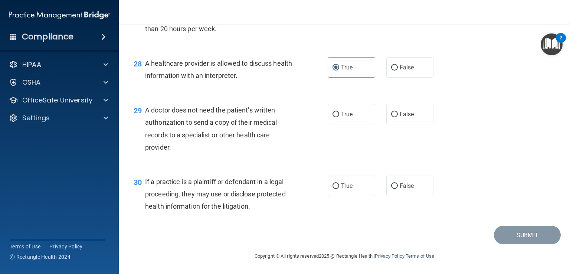
scroll to position [1773, 0]
click at [334, 112] on input "True" at bounding box center [335, 115] width 7 height 6
radio input "true"
click at [357, 187] on label "True" at bounding box center [351, 185] width 47 height 20
click at [339, 187] on input "True" at bounding box center [335, 186] width 7 height 6
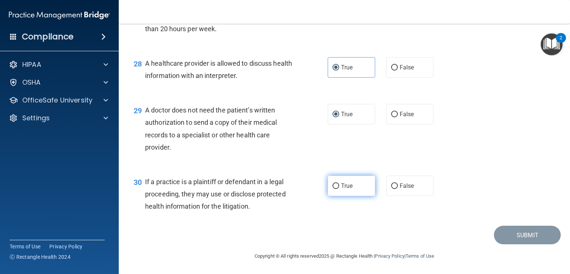
radio input "true"
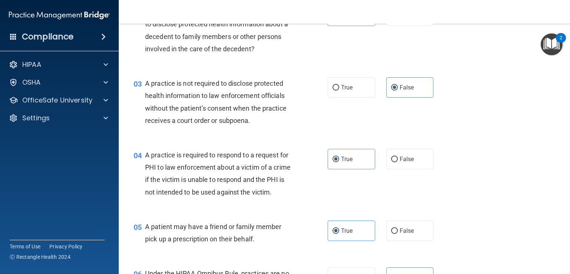
scroll to position [0, 0]
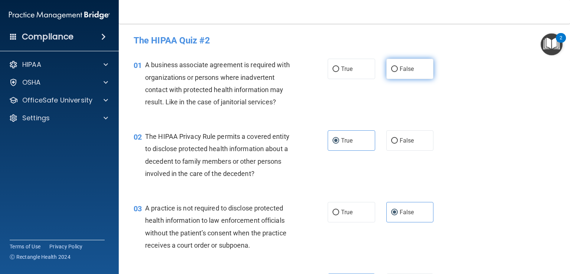
click at [391, 70] on input "False" at bounding box center [394, 69] width 7 height 6
radio input "true"
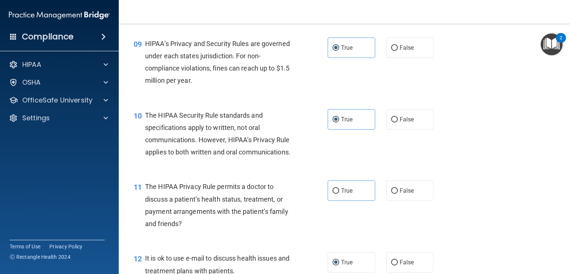
scroll to position [586, 0]
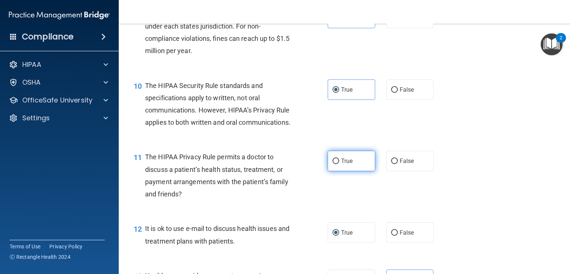
click at [334, 171] on label "True" at bounding box center [351, 161] width 47 height 20
click at [334, 164] on input "True" at bounding box center [335, 161] width 7 height 6
radio input "true"
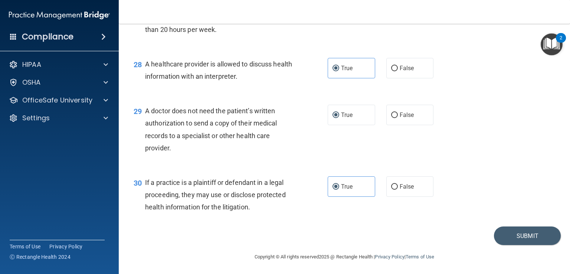
scroll to position [1773, 0]
click at [501, 234] on button "Submit" at bounding box center [527, 235] width 67 height 19
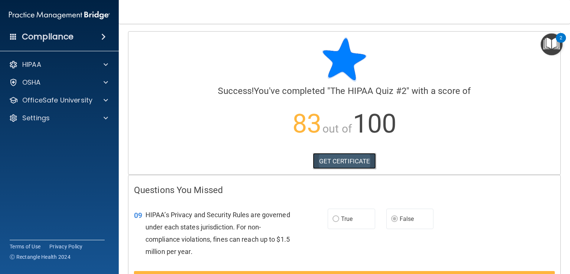
click at [333, 159] on link "GET CERTIFICATE" at bounding box center [344, 161] width 63 height 16
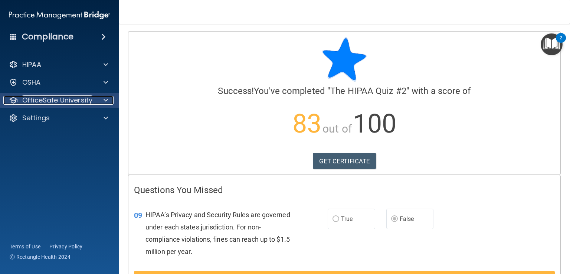
click at [107, 102] on span at bounding box center [105, 100] width 4 height 9
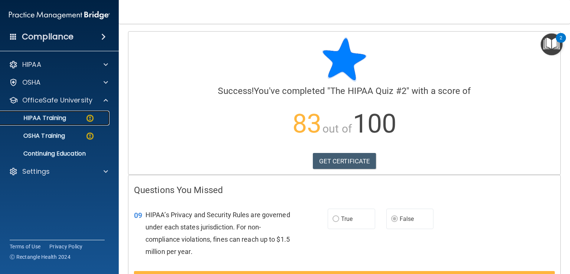
click at [71, 115] on div "HIPAA Training" at bounding box center [55, 117] width 101 height 7
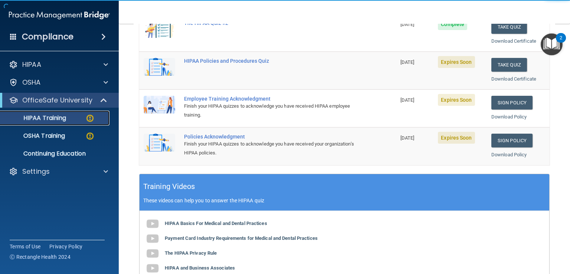
scroll to position [74, 0]
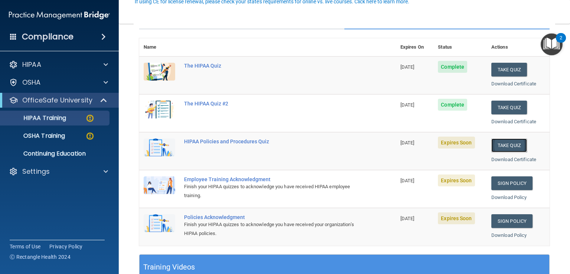
click at [502, 146] on button "Take Quiz" at bounding box center [509, 145] width 36 height 14
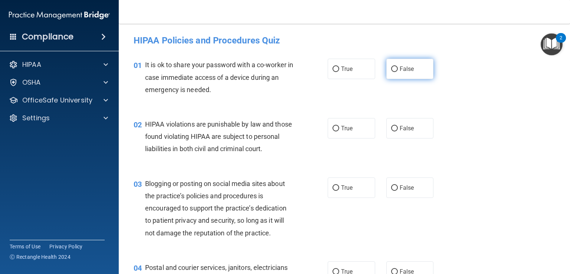
click at [403, 65] on span "False" at bounding box center [406, 68] width 14 height 7
click at [398, 66] on input "False" at bounding box center [394, 69] width 7 height 6
radio input "true"
click at [343, 129] on span "True" at bounding box center [346, 128] width 11 height 7
click at [339, 129] on input "True" at bounding box center [335, 129] width 7 height 6
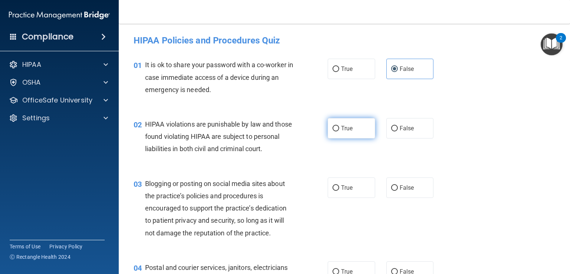
radio input "true"
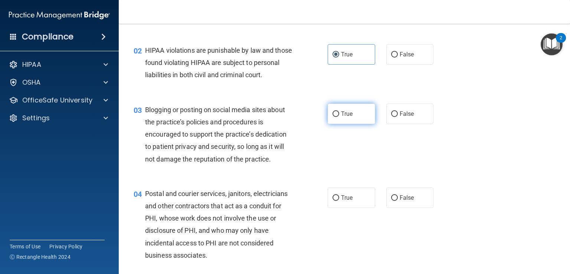
scroll to position [111, 0]
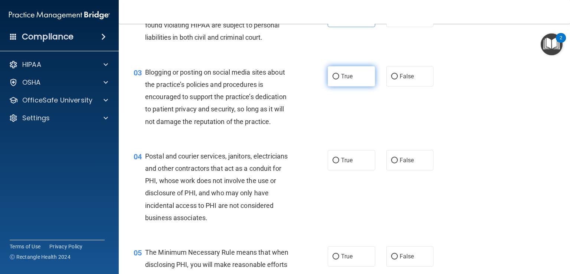
click at [349, 80] on span "True" at bounding box center [346, 76] width 11 height 7
click at [339, 79] on input "True" at bounding box center [335, 77] width 7 height 6
radio input "true"
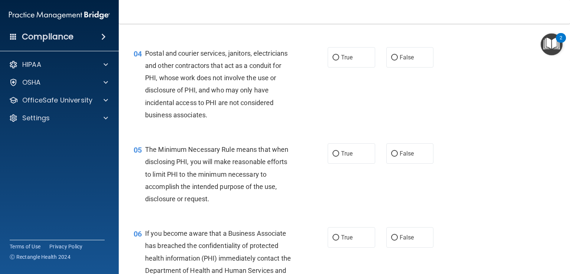
scroll to position [223, 0]
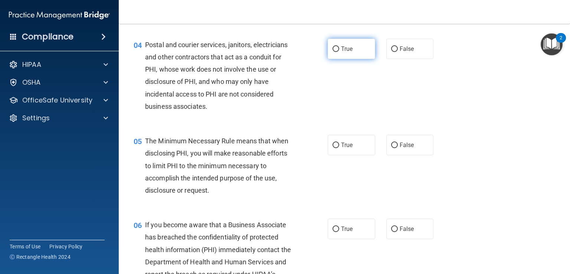
click at [353, 59] on label "True" at bounding box center [351, 49] width 47 height 20
click at [339, 52] on input "True" at bounding box center [335, 49] width 7 height 6
radio input "true"
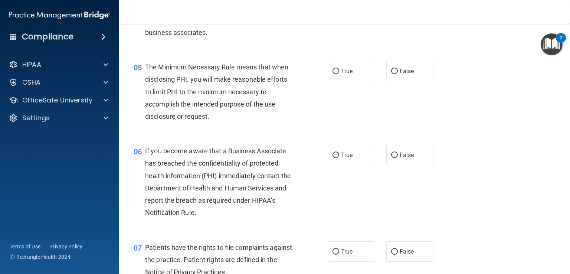
scroll to position [297, 0]
click at [344, 81] on label "True" at bounding box center [351, 70] width 47 height 20
click at [339, 74] on input "True" at bounding box center [335, 71] width 7 height 6
radio input "true"
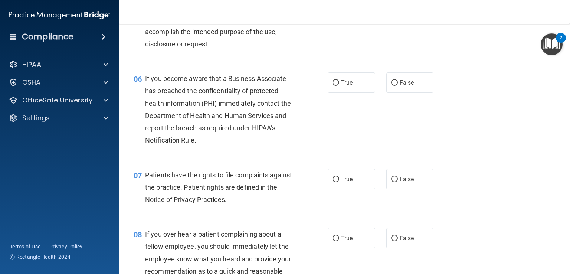
scroll to position [371, 0]
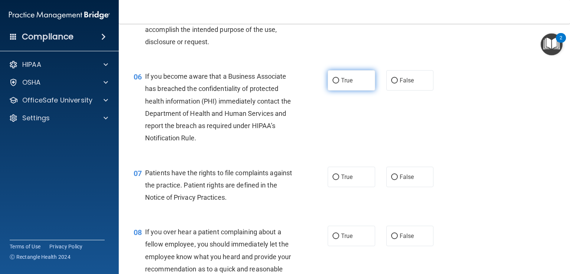
click at [342, 84] on span "True" at bounding box center [346, 80] width 11 height 7
click at [339, 83] on input "True" at bounding box center [335, 81] width 7 height 6
radio input "true"
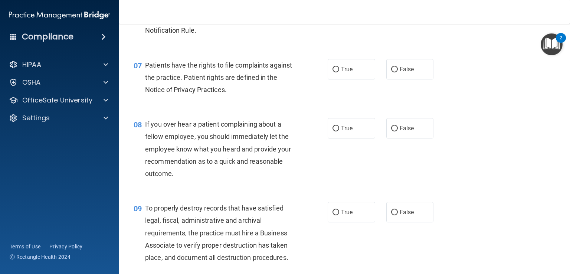
scroll to position [482, 0]
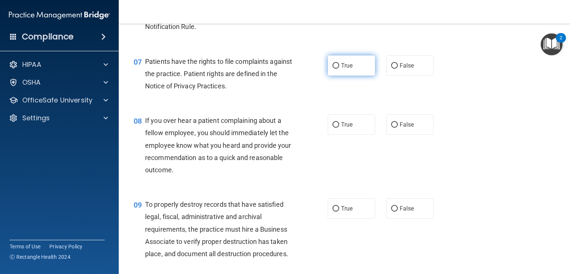
click at [359, 76] on label "True" at bounding box center [351, 65] width 47 height 20
click at [339, 69] on input "True" at bounding box center [335, 66] width 7 height 6
radio input "true"
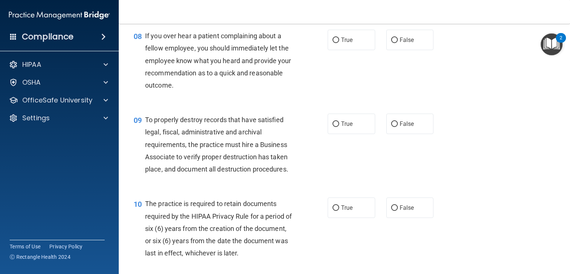
scroll to position [556, 0]
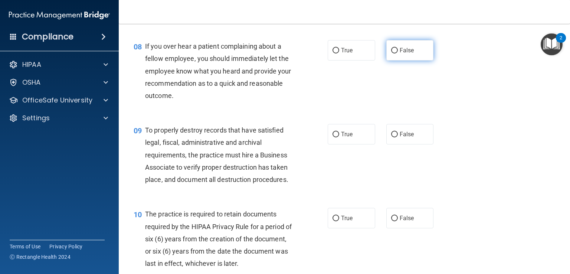
click at [402, 54] on span "False" at bounding box center [406, 50] width 14 height 7
click at [398, 53] on input "False" at bounding box center [394, 51] width 7 height 6
radio input "true"
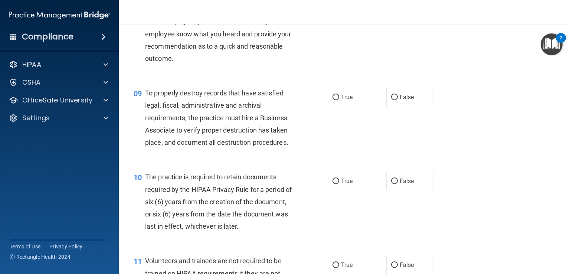
scroll to position [631, 0]
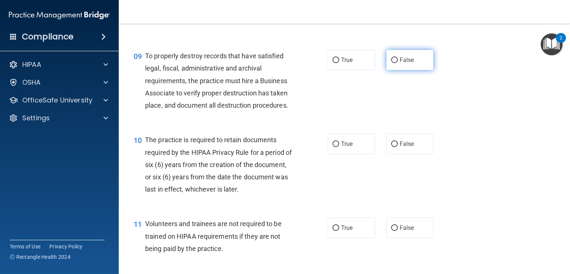
click at [392, 63] on input "False" at bounding box center [394, 60] width 7 height 6
radio input "true"
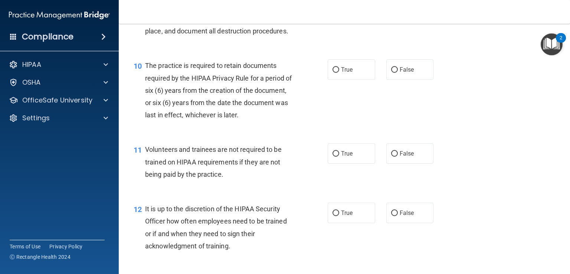
scroll to position [742, 0]
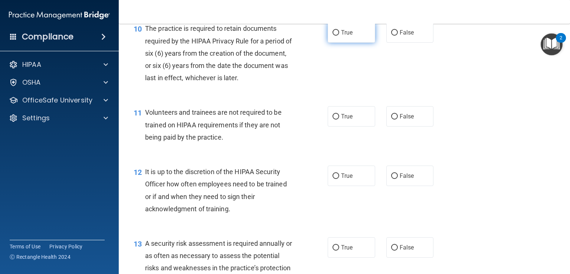
click at [332, 43] on label "True" at bounding box center [351, 32] width 47 height 20
click at [332, 36] on input "True" at bounding box center [335, 33] width 7 height 6
radio input "true"
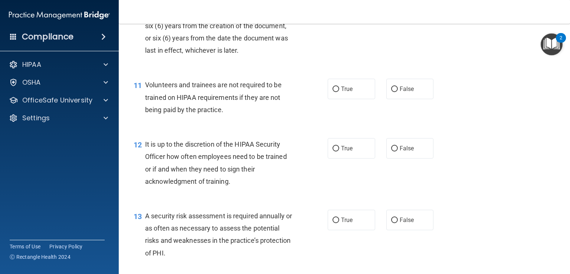
scroll to position [779, 0]
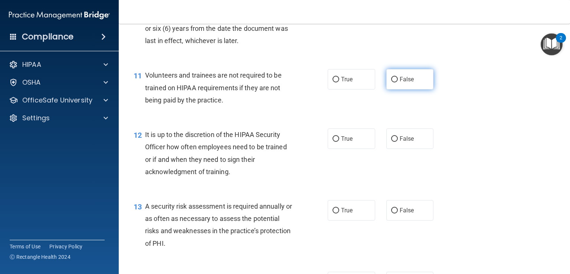
click at [399, 83] on span "False" at bounding box center [406, 79] width 14 height 7
click at [398, 82] on input "False" at bounding box center [394, 80] width 7 height 6
radio input "true"
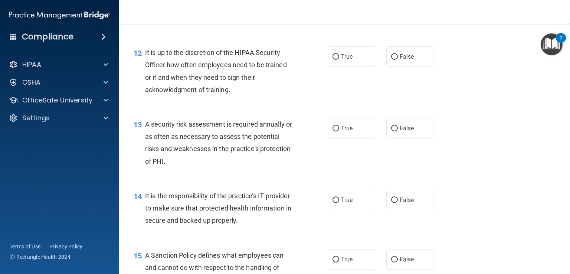
scroll to position [853, 0]
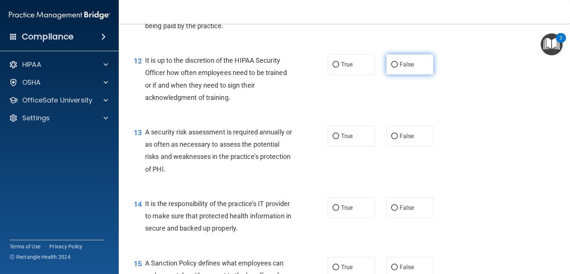
click at [405, 75] on label "False" at bounding box center [409, 64] width 47 height 20
click at [398, 68] on input "False" at bounding box center [394, 65] width 7 height 6
radio input "true"
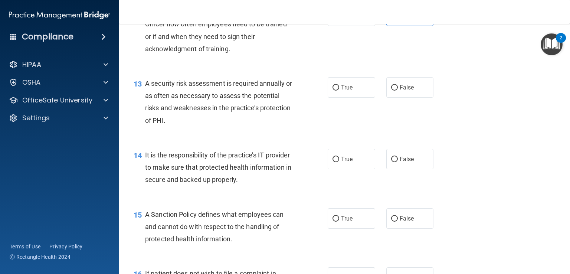
scroll to position [927, 0]
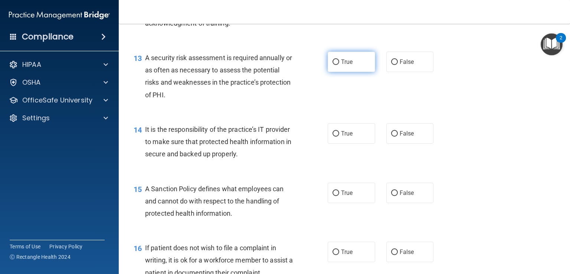
click at [341, 65] on span "True" at bounding box center [346, 61] width 11 height 7
click at [339, 65] on input "True" at bounding box center [335, 62] width 7 height 6
radio input "true"
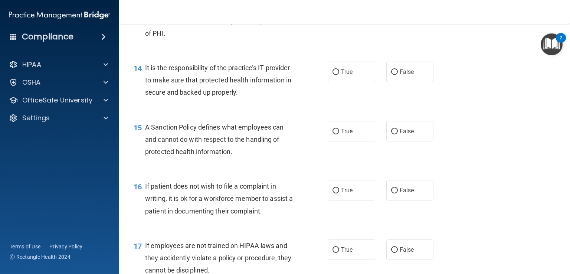
scroll to position [1001, 0]
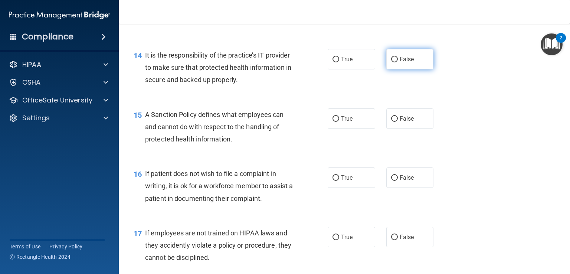
click at [401, 69] on label "False" at bounding box center [409, 59] width 47 height 20
click at [398, 62] on input "False" at bounding box center [394, 60] width 7 height 6
radio input "true"
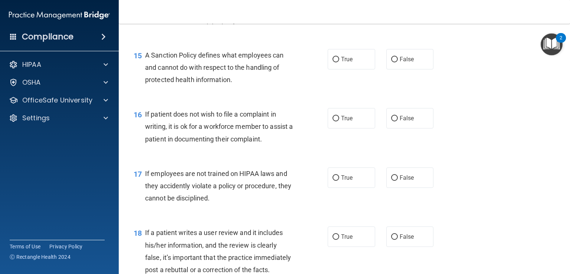
scroll to position [1076, 0]
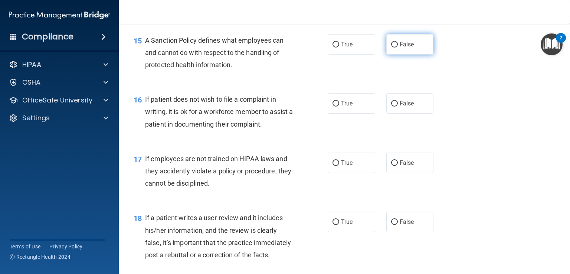
click at [395, 55] on label "False" at bounding box center [409, 44] width 47 height 20
click at [395, 47] on input "False" at bounding box center [394, 45] width 7 height 6
radio input "true"
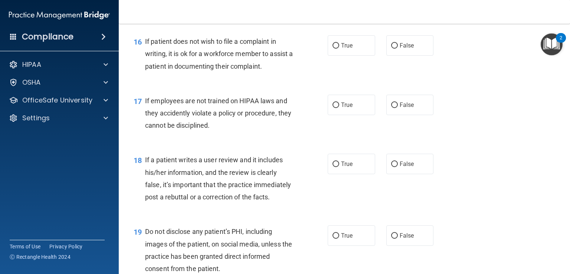
scroll to position [1150, 0]
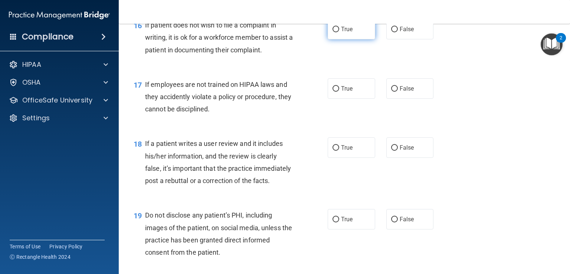
click at [332, 32] on input "True" at bounding box center [335, 30] width 7 height 6
radio input "true"
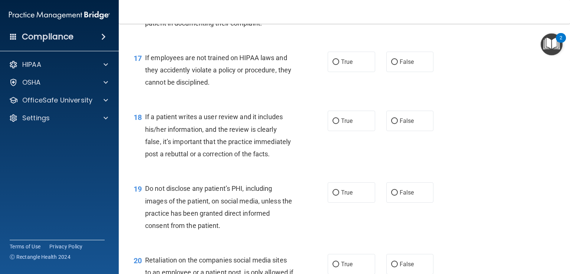
scroll to position [1187, 0]
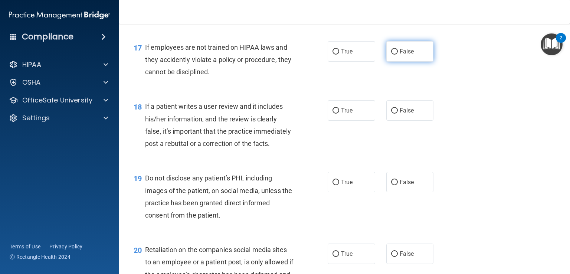
click at [386, 62] on label "False" at bounding box center [409, 51] width 47 height 20
click at [391, 55] on input "False" at bounding box center [394, 52] width 7 height 6
radio input "true"
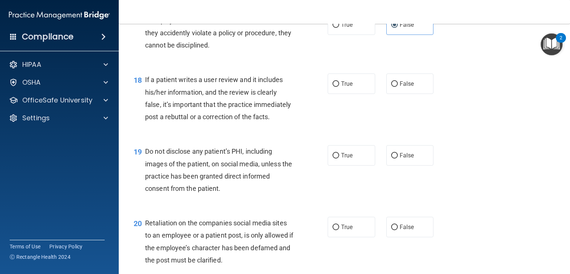
scroll to position [1224, 0]
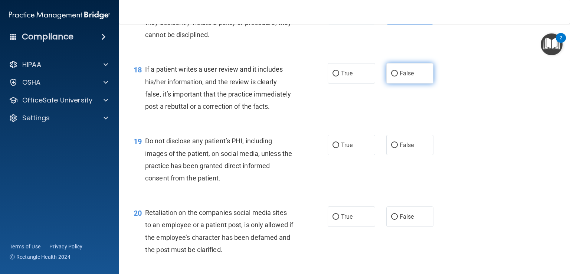
click at [410, 83] on label "False" at bounding box center [409, 73] width 47 height 20
click at [398, 76] on input "False" at bounding box center [394, 74] width 7 height 6
radio input "true"
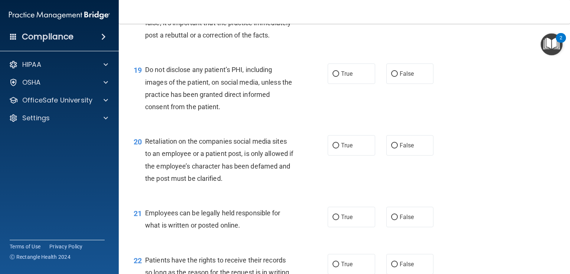
scroll to position [1298, 0]
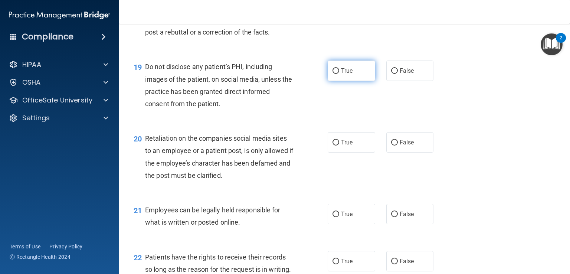
click at [342, 74] on span "True" at bounding box center [346, 70] width 11 height 7
click at [339, 74] on input "True" at bounding box center [335, 71] width 7 height 6
radio input "true"
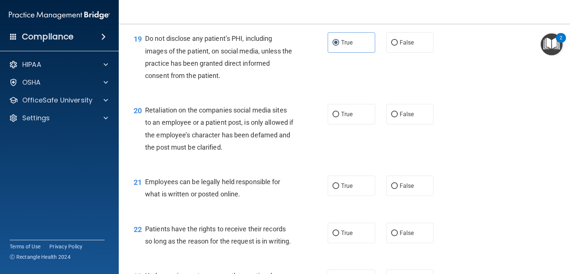
scroll to position [1372, 0]
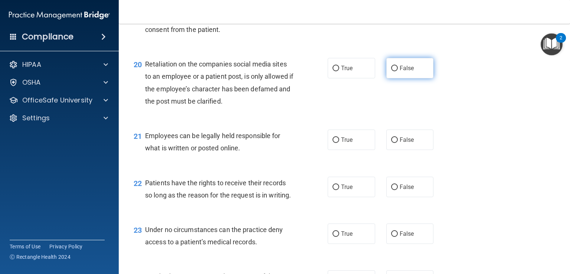
click at [399, 72] on span "False" at bounding box center [406, 68] width 14 height 7
click at [396, 71] on input "False" at bounding box center [394, 69] width 7 height 6
radio input "true"
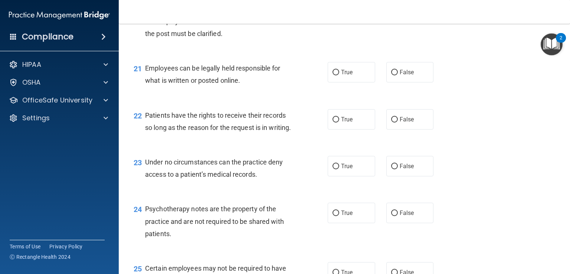
scroll to position [1447, 0]
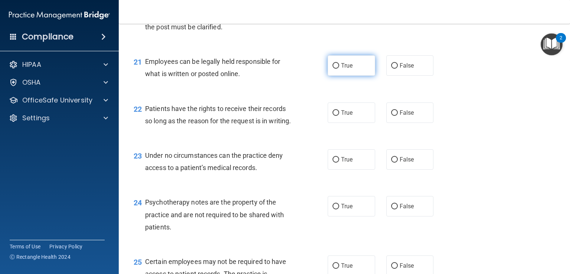
click at [349, 69] on span "True" at bounding box center [346, 65] width 11 height 7
click at [339, 69] on input "True" at bounding box center [335, 66] width 7 height 6
radio input "true"
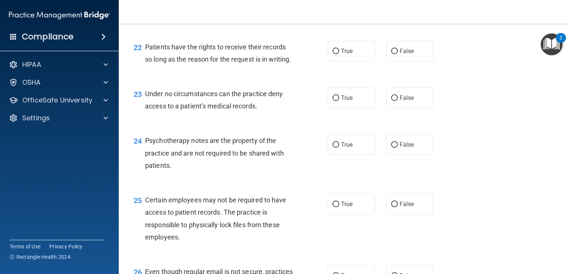
scroll to position [1521, 0]
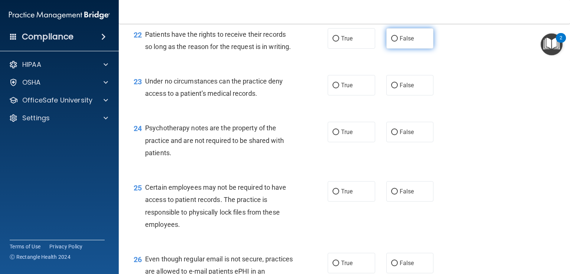
click at [418, 49] on label "False" at bounding box center [409, 38] width 47 height 20
click at [398, 42] on input "False" at bounding box center [394, 39] width 7 height 6
radio input "true"
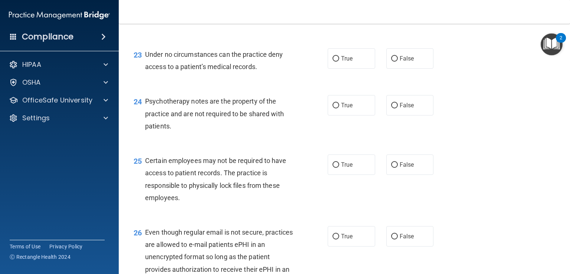
scroll to position [1558, 0]
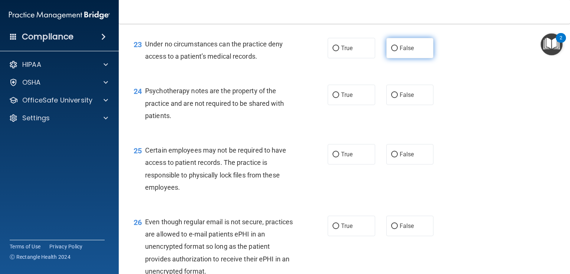
click at [393, 51] on input "False" at bounding box center [394, 49] width 7 height 6
radio input "true"
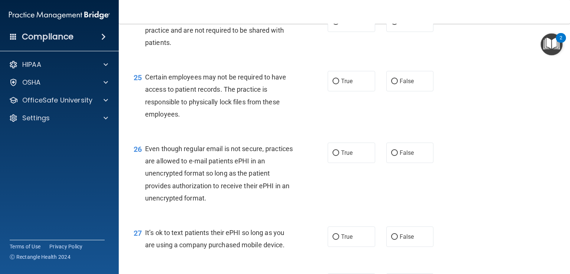
scroll to position [1632, 0]
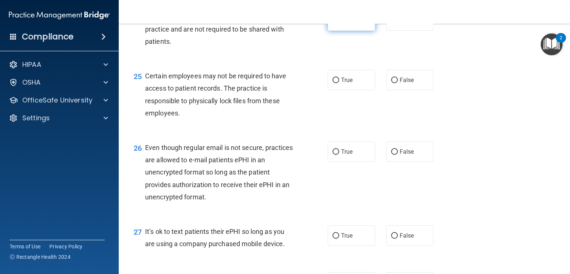
click at [358, 31] on label "True" at bounding box center [351, 20] width 47 height 20
click at [339, 24] on input "True" at bounding box center [335, 21] width 7 height 6
radio input "true"
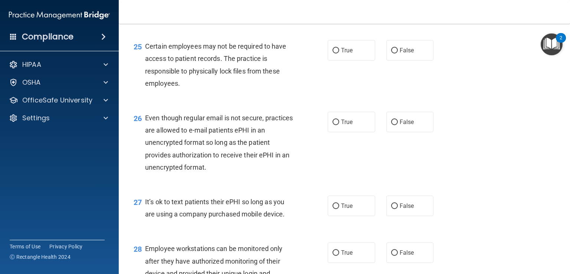
scroll to position [1706, 0]
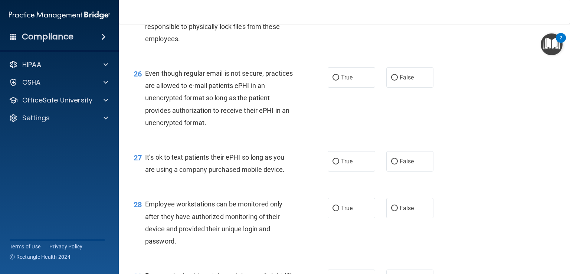
click at [346, 9] on span "True" at bounding box center [346, 5] width 11 height 7
click at [339, 9] on input "True" at bounding box center [335, 6] width 7 height 6
radio input "true"
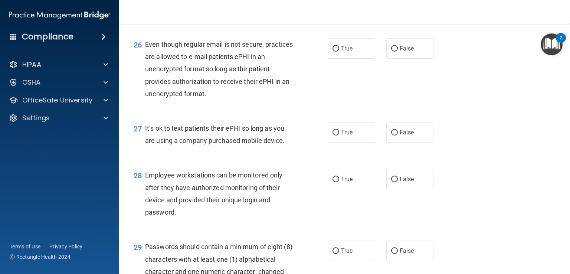
scroll to position [1743, 0]
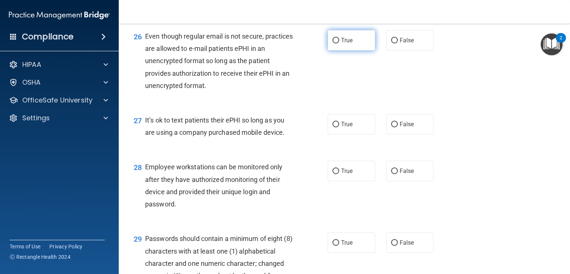
click at [341, 44] on span "True" at bounding box center [346, 40] width 11 height 7
click at [339, 43] on input "True" at bounding box center [335, 41] width 7 height 6
radio input "true"
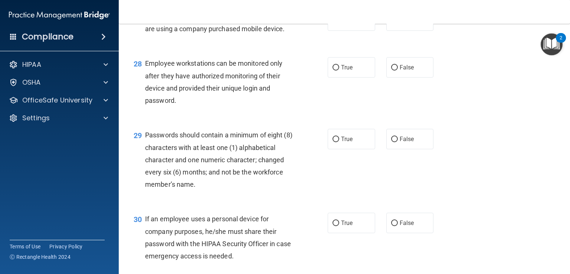
scroll to position [1855, 0]
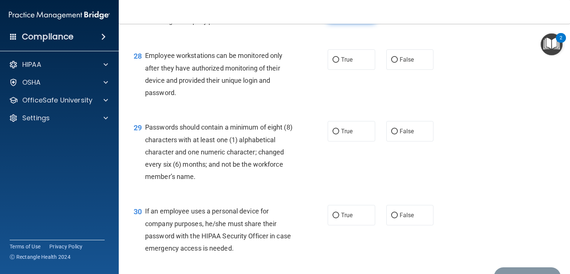
click at [356, 23] on label "True" at bounding box center [351, 13] width 47 height 20
click at [339, 16] on input "True" at bounding box center [335, 13] width 7 height 6
radio input "true"
click at [394, 23] on label "False" at bounding box center [409, 13] width 47 height 20
click at [394, 16] on input "False" at bounding box center [394, 13] width 7 height 6
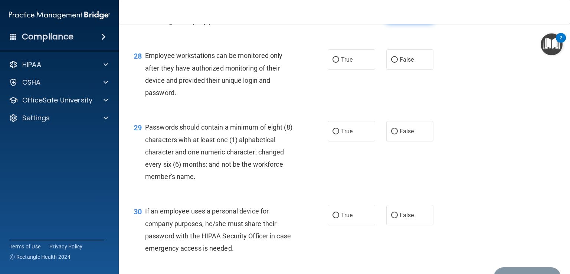
radio input "true"
radio input "false"
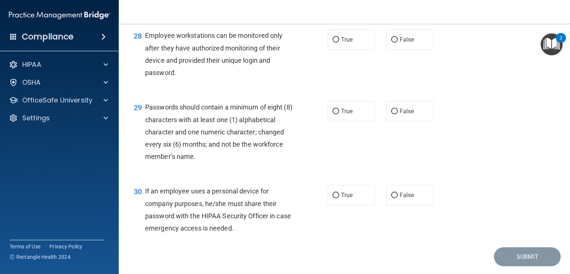
scroll to position [1892, 0]
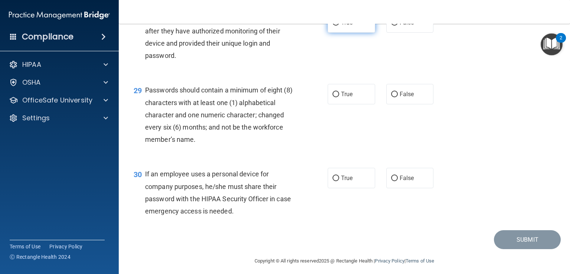
click at [341, 26] on span "True" at bounding box center [346, 22] width 11 height 7
click at [339, 26] on input "True" at bounding box center [335, 23] width 7 height 6
radio input "true"
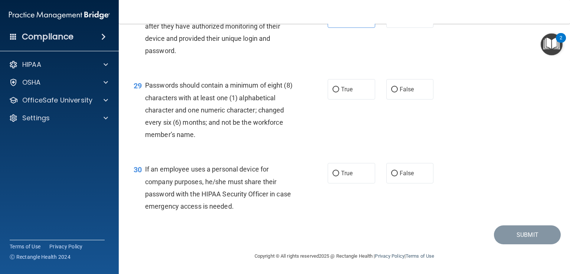
scroll to position [1934, 0]
click at [346, 87] on span "True" at bounding box center [346, 89] width 11 height 7
click at [339, 87] on input "True" at bounding box center [335, 90] width 7 height 6
radio input "true"
click at [404, 177] on label "False" at bounding box center [409, 173] width 47 height 20
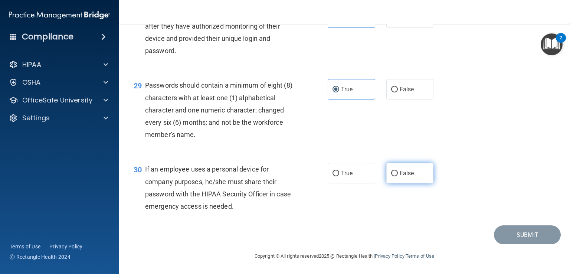
click at [398, 176] on input "False" at bounding box center [394, 174] width 7 height 6
radio input "true"
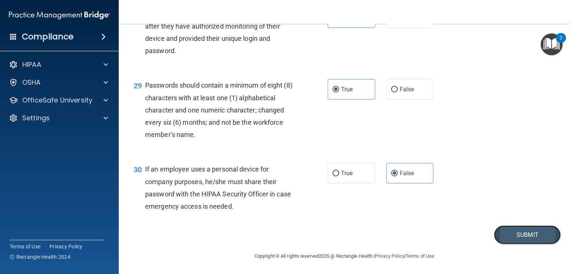
click at [506, 231] on button "Submit" at bounding box center [527, 234] width 67 height 19
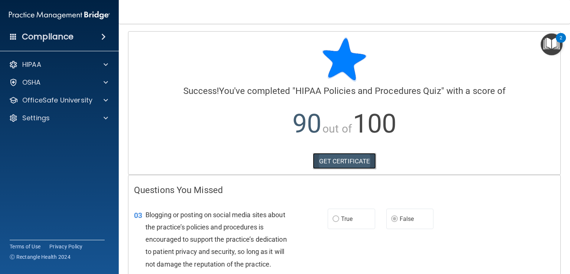
click at [347, 161] on link "GET CERTIFICATE" at bounding box center [344, 161] width 63 height 16
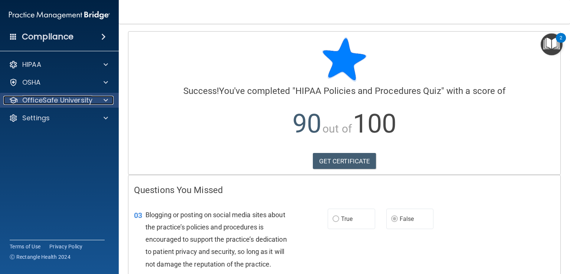
click at [103, 100] on span at bounding box center [105, 100] width 4 height 9
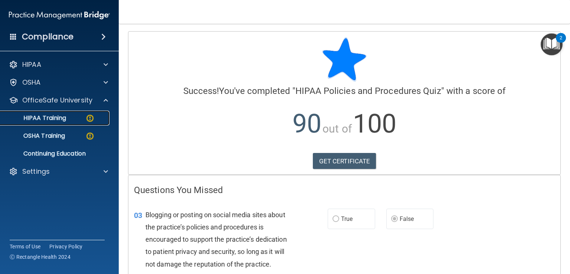
click at [91, 115] on img at bounding box center [89, 118] width 9 height 9
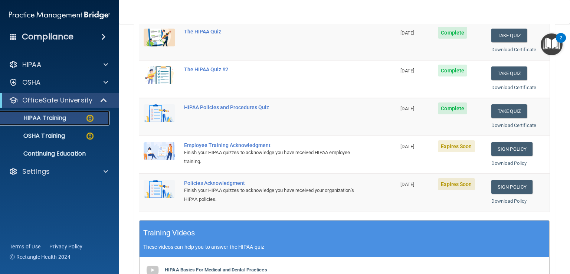
scroll to position [111, 0]
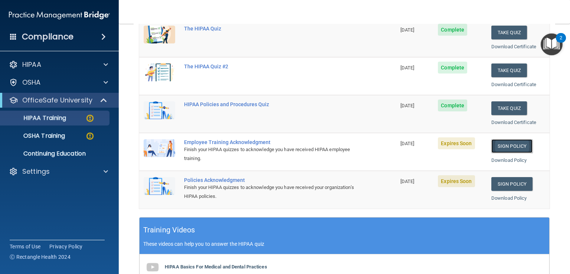
click at [515, 144] on link "Sign Policy" at bounding box center [511, 146] width 41 height 14
click at [54, 137] on p "OSHA Training" at bounding box center [35, 135] width 60 height 7
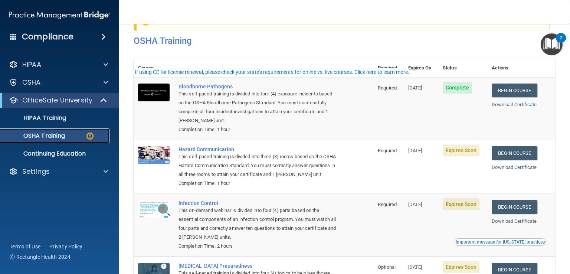
scroll to position [37, 0]
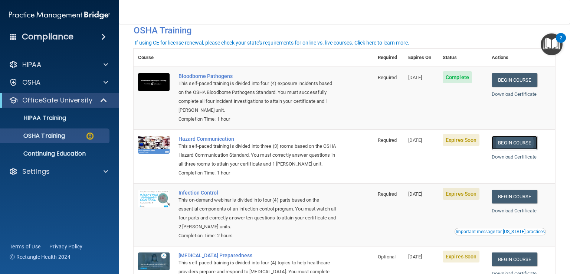
click at [512, 141] on link "Begin Course" at bounding box center [513, 143] width 45 height 14
click at [60, 138] on p "OSHA Training" at bounding box center [35, 135] width 60 height 7
click at [43, 135] on p "OSHA Training" at bounding box center [35, 135] width 60 height 7
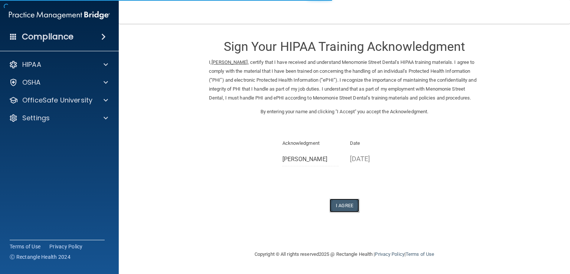
click at [347, 212] on button "I Agree" at bounding box center [344, 205] width 30 height 14
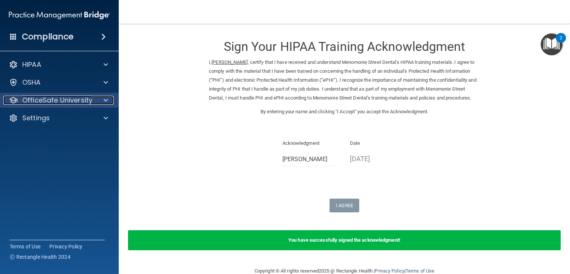
click at [108, 101] on span at bounding box center [105, 100] width 4 height 9
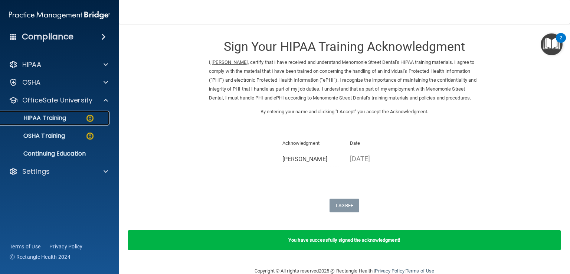
click at [75, 116] on div "HIPAA Training" at bounding box center [55, 117] width 101 height 7
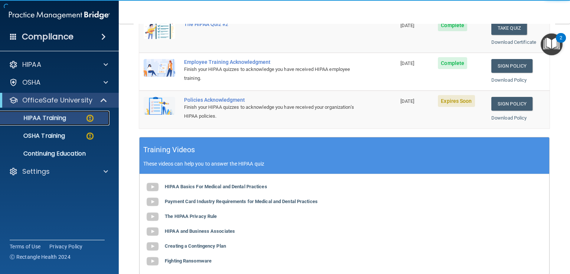
scroll to position [148, 0]
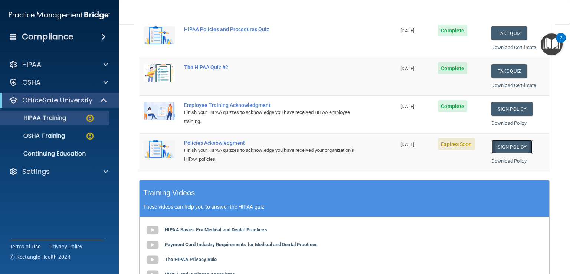
click at [495, 146] on link "Sign Policy" at bounding box center [511, 147] width 41 height 14
click at [49, 136] on p "OSHA Training" at bounding box center [35, 135] width 60 height 7
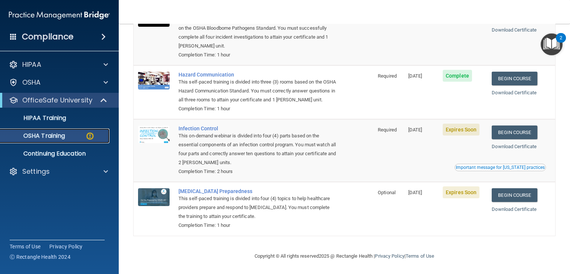
scroll to position [111, 0]
click at [519, 131] on link "Begin Course" at bounding box center [513, 132] width 45 height 14
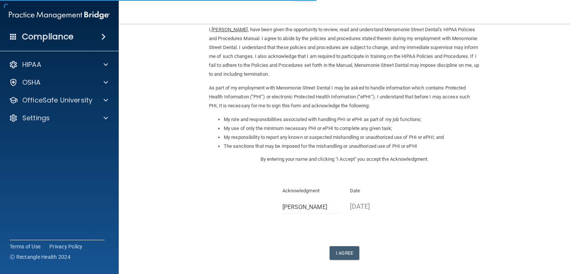
scroll to position [66, 0]
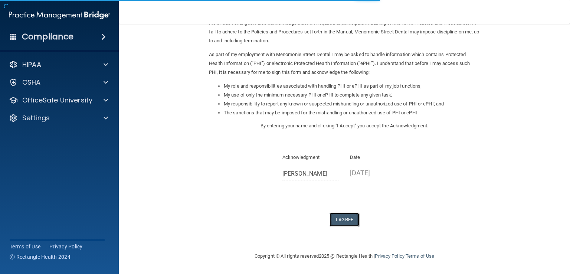
click at [344, 217] on button "I Agree" at bounding box center [344, 220] width 30 height 14
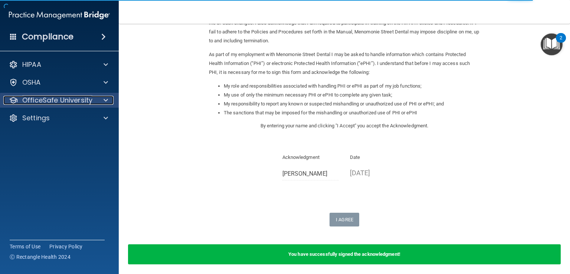
click at [102, 99] on div at bounding box center [104, 100] width 19 height 9
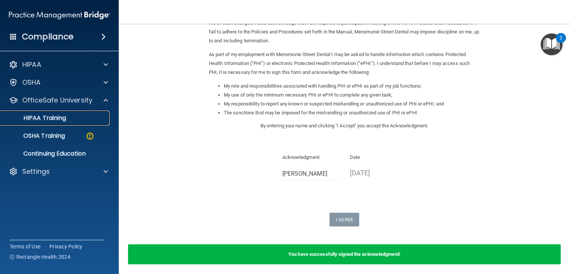
click at [52, 115] on p "HIPAA Training" at bounding box center [35, 117] width 61 height 7
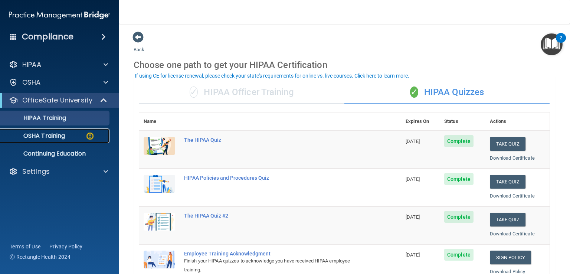
click at [91, 134] on img at bounding box center [89, 135] width 9 height 9
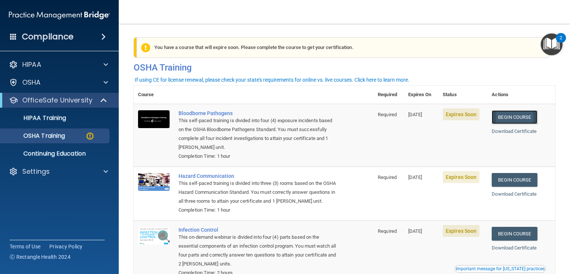
click at [514, 115] on link "Begin Course" at bounding box center [513, 117] width 45 height 14
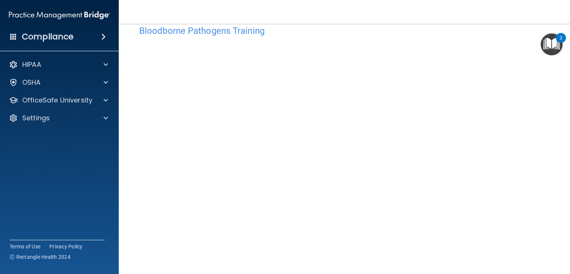
scroll to position [7, 0]
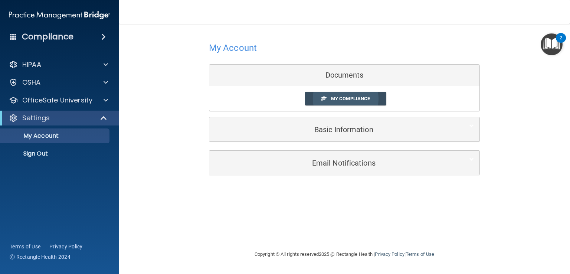
click at [351, 99] on span "My Compliance" at bounding box center [350, 99] width 39 height 6
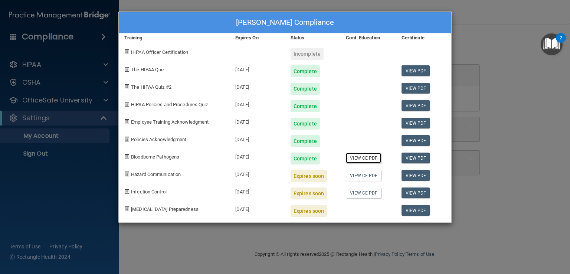
click at [366, 158] on link "View CE PDF" at bounding box center [363, 157] width 35 height 11
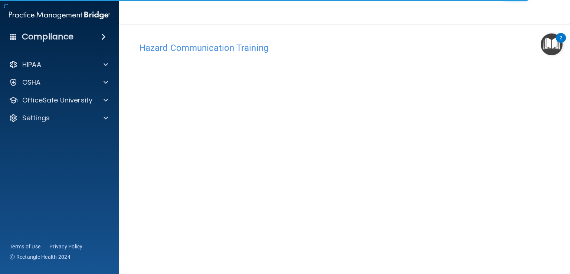
scroll to position [5, 0]
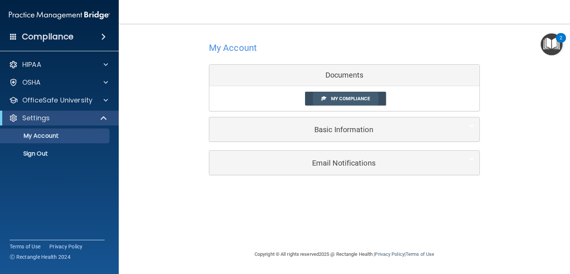
click at [332, 98] on span "My Compliance" at bounding box center [350, 99] width 39 height 6
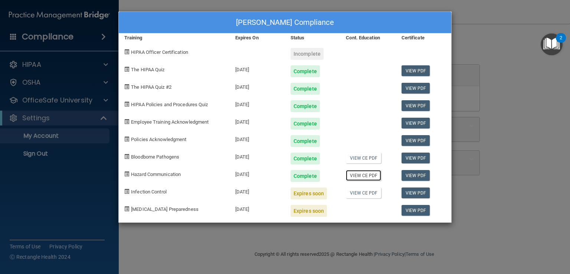
click at [352, 172] on link "View CE PDF" at bounding box center [363, 175] width 35 height 11
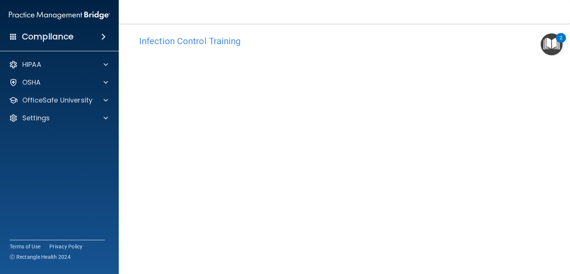
scroll to position [44, 0]
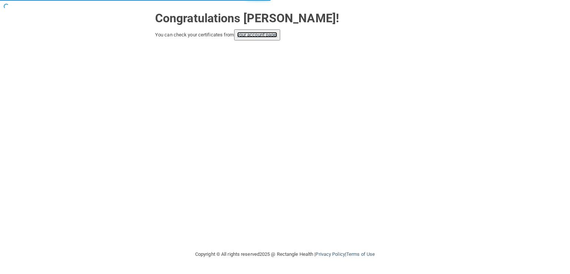
click at [267, 35] on link "your account page!" at bounding box center [257, 35] width 40 height 6
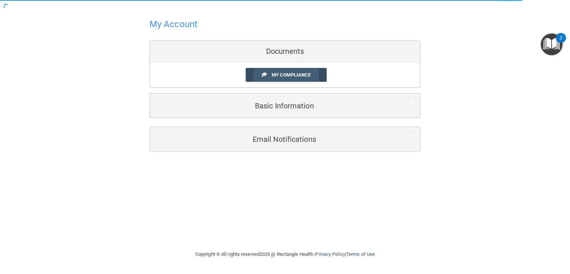
click at [303, 76] on span "My Compliance" at bounding box center [291, 75] width 39 height 6
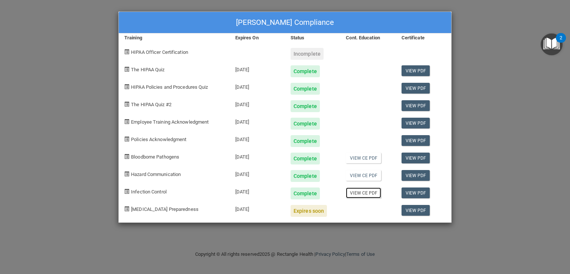
click at [358, 193] on link "View CE PDF" at bounding box center [363, 192] width 35 height 11
